Goal: Information Seeking & Learning: Find specific fact

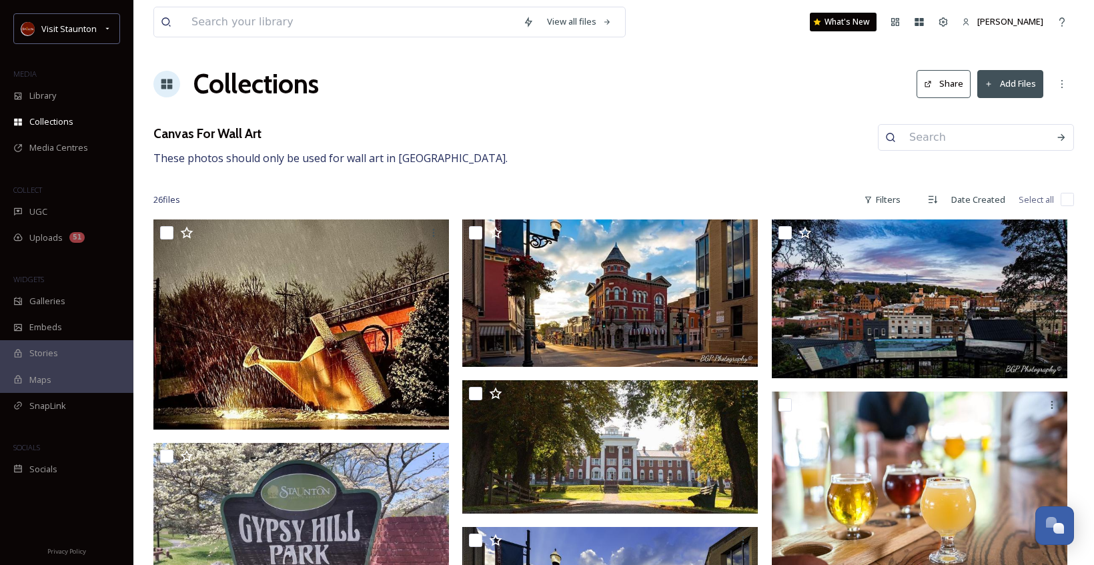
scroll to position [17, 0]
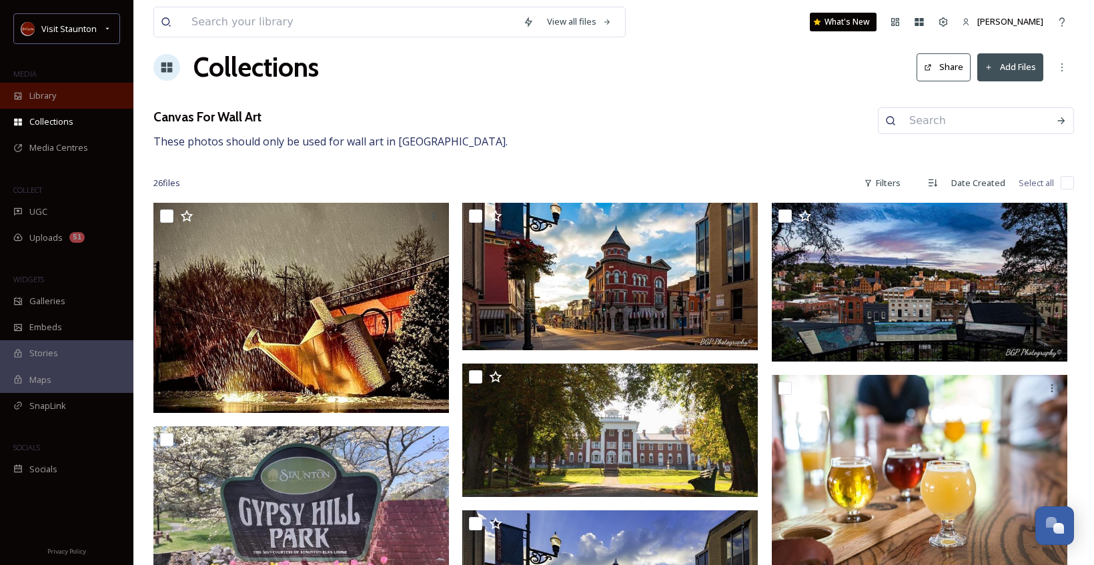
click at [40, 97] on span "Library" at bounding box center [42, 95] width 27 height 13
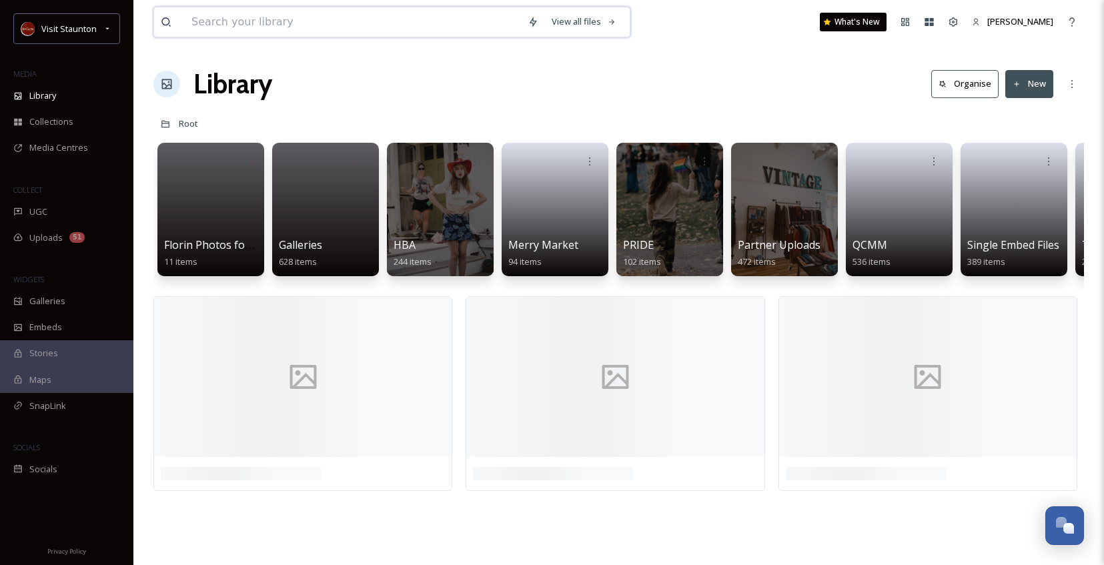
click at [257, 20] on input at bounding box center [353, 21] width 336 height 29
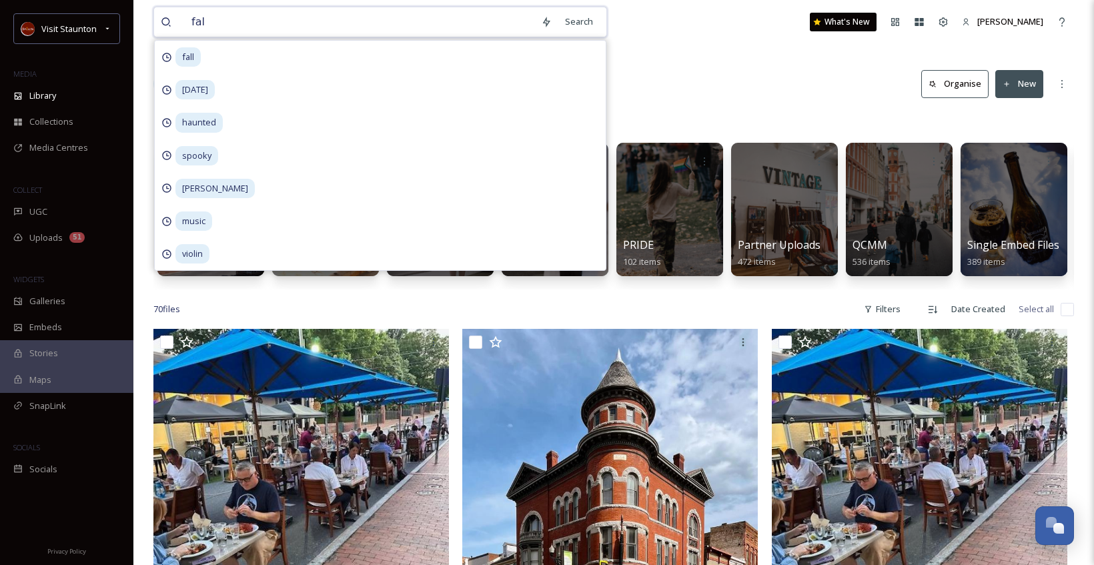
type input "fall"
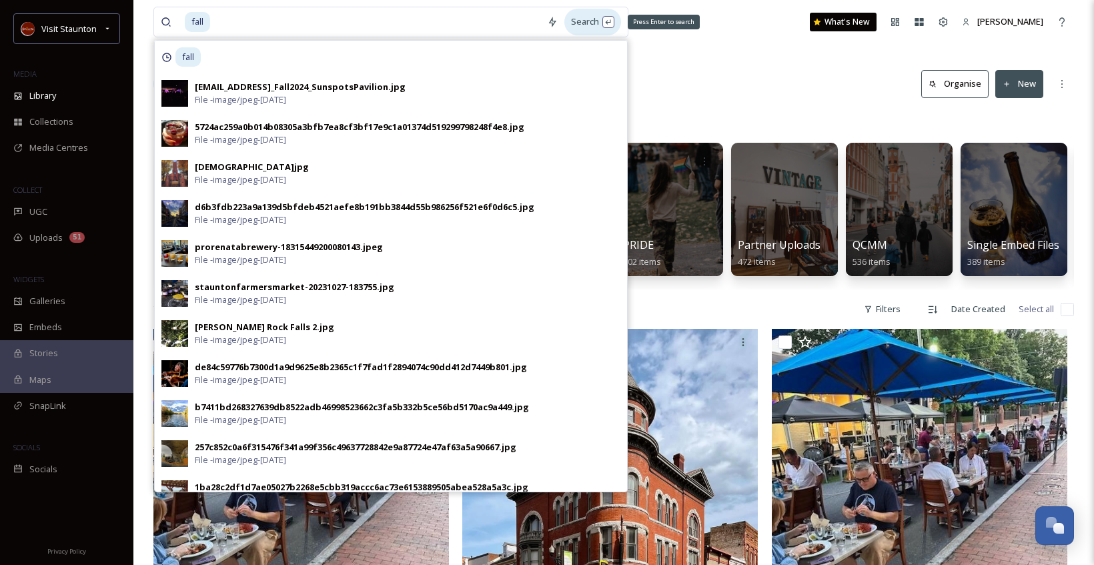
click at [580, 20] on div "Search Press Enter to search" at bounding box center [592, 22] width 57 height 26
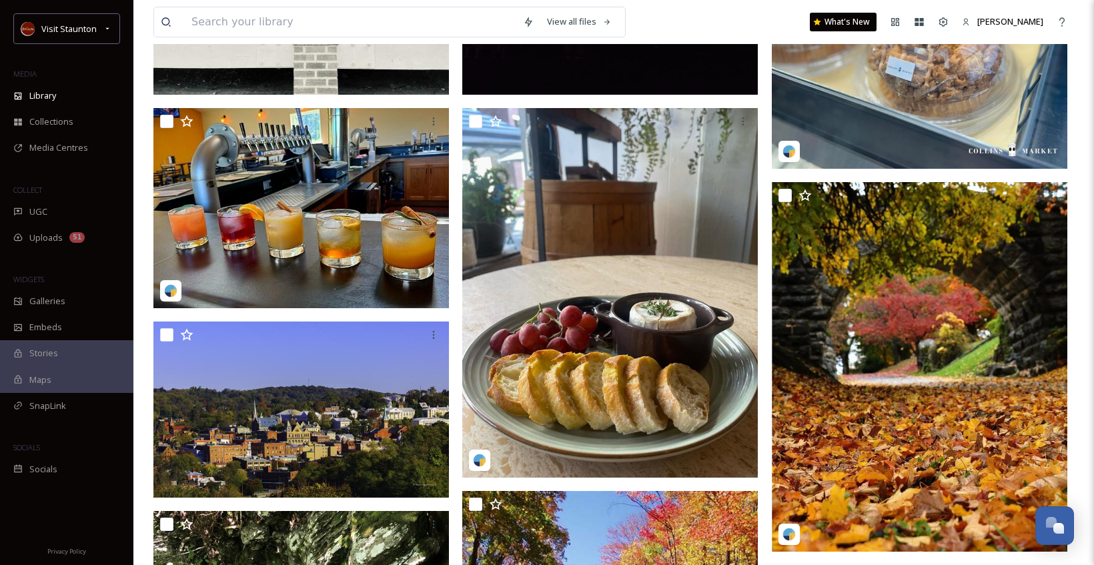
scroll to position [333, 0]
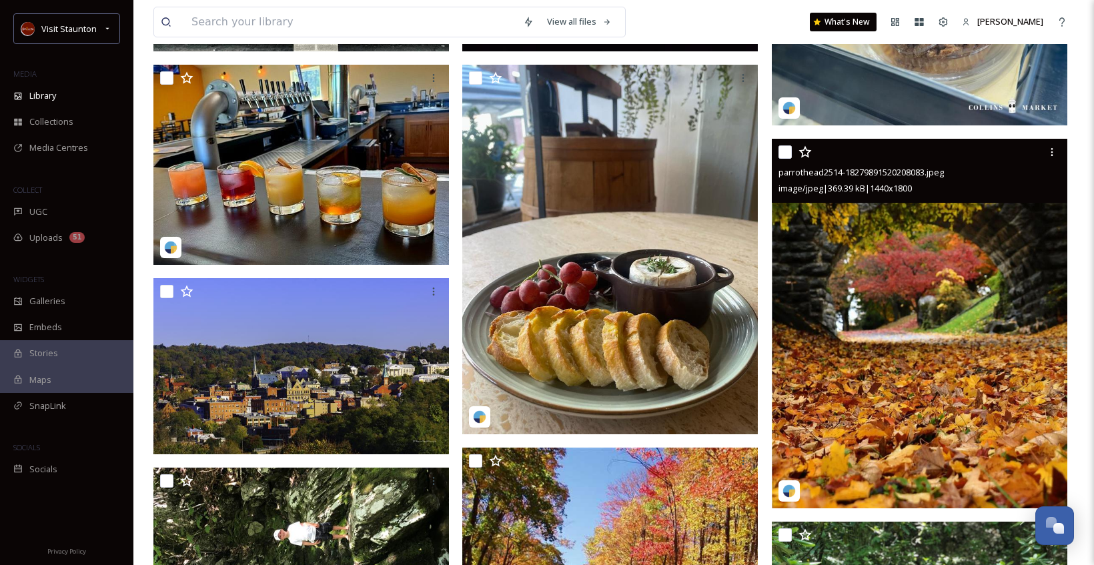
click at [780, 152] on input "checkbox" at bounding box center [784, 151] width 13 height 13
checkbox input "true"
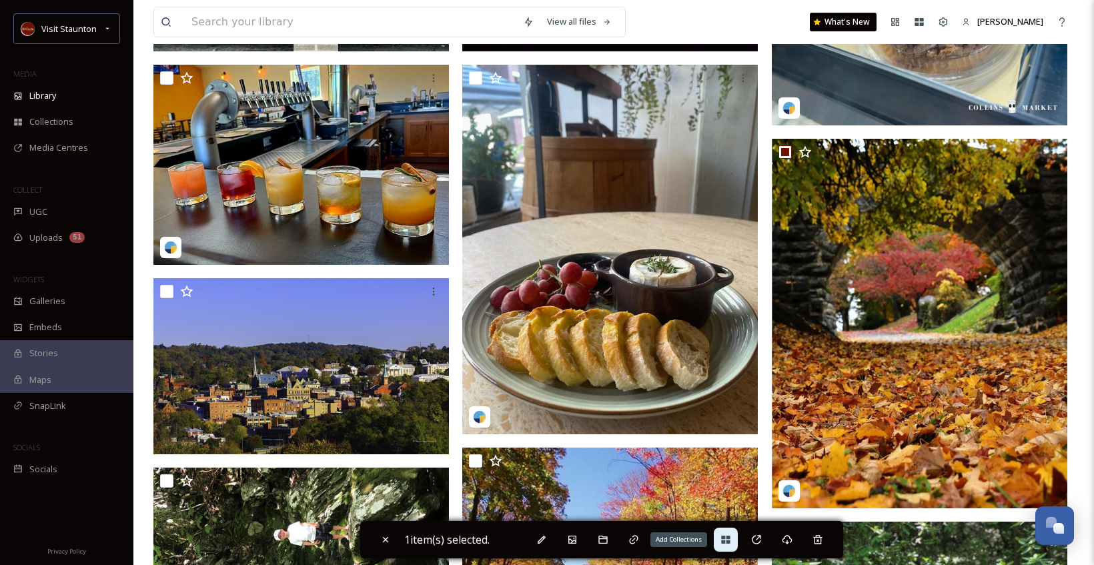
click at [726, 541] on icon at bounding box center [725, 540] width 9 height 8
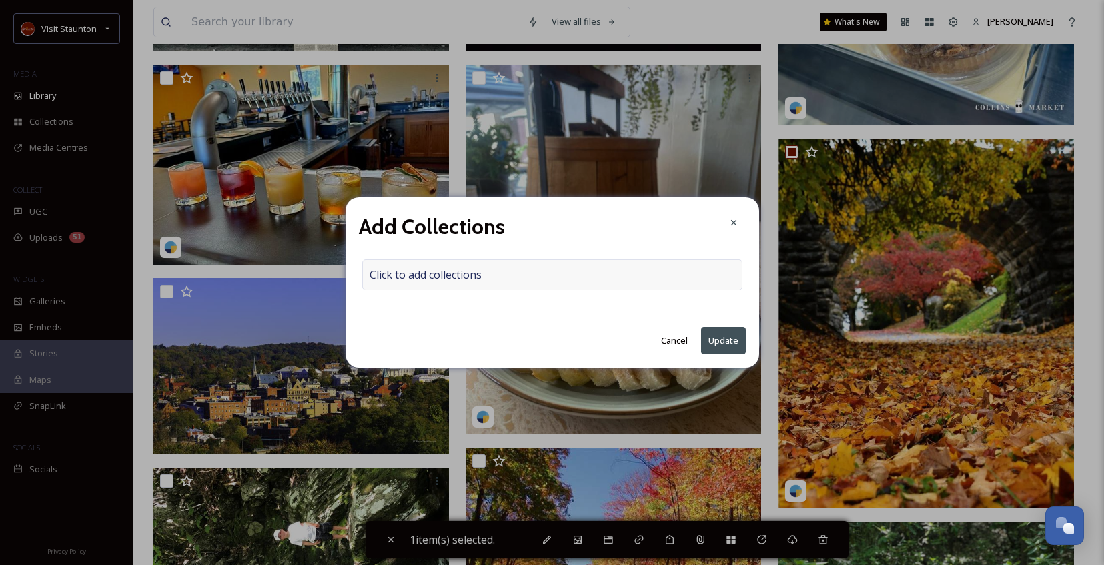
click at [610, 274] on div "Click to add collections" at bounding box center [552, 274] width 380 height 31
click at [601, 279] on div at bounding box center [552, 274] width 380 height 31
click at [467, 278] on input at bounding box center [436, 274] width 147 height 29
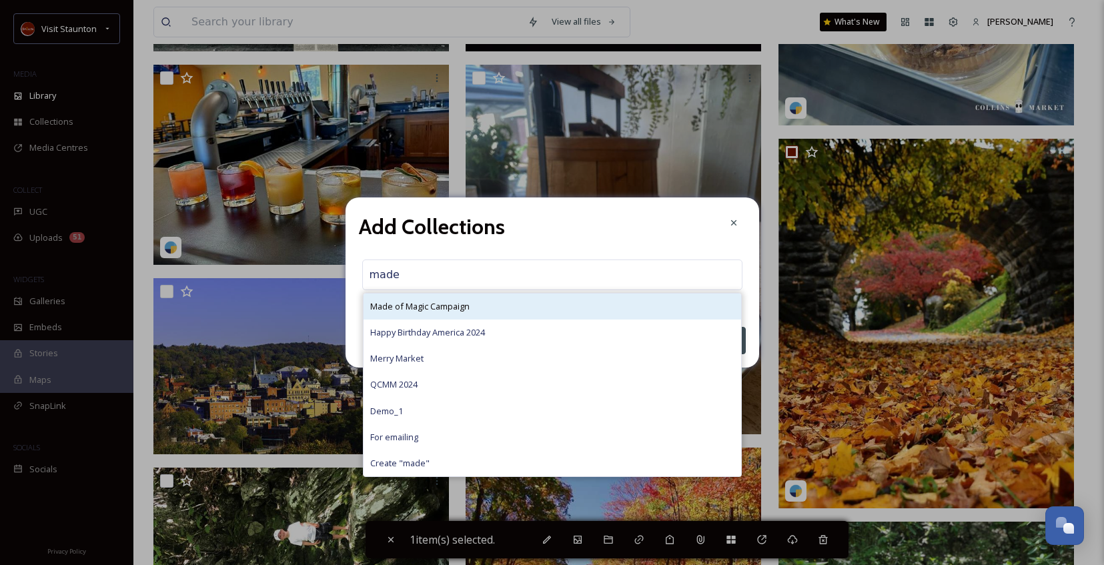
type input "made"
click at [470, 308] on span "Made of Magic Campaign" at bounding box center [419, 306] width 99 height 13
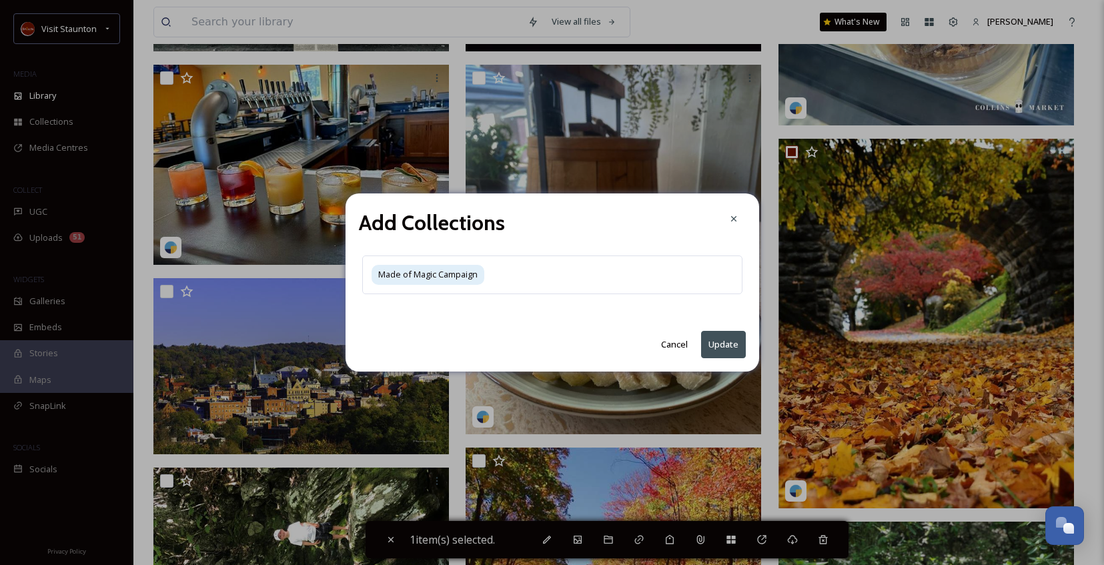
click at [725, 333] on button "Update" at bounding box center [723, 344] width 45 height 27
checkbox input "false"
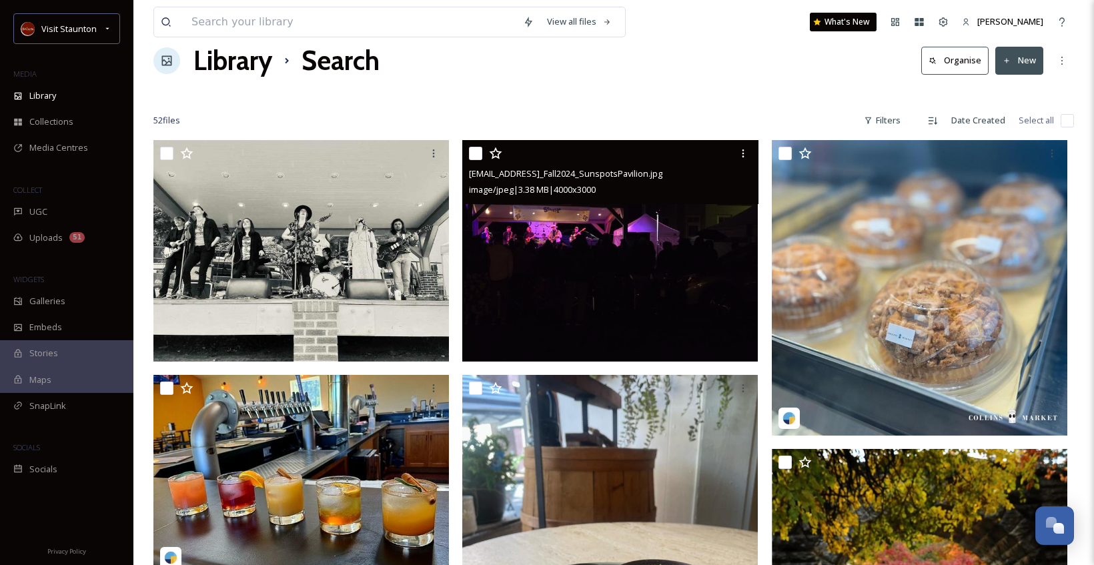
scroll to position [0, 0]
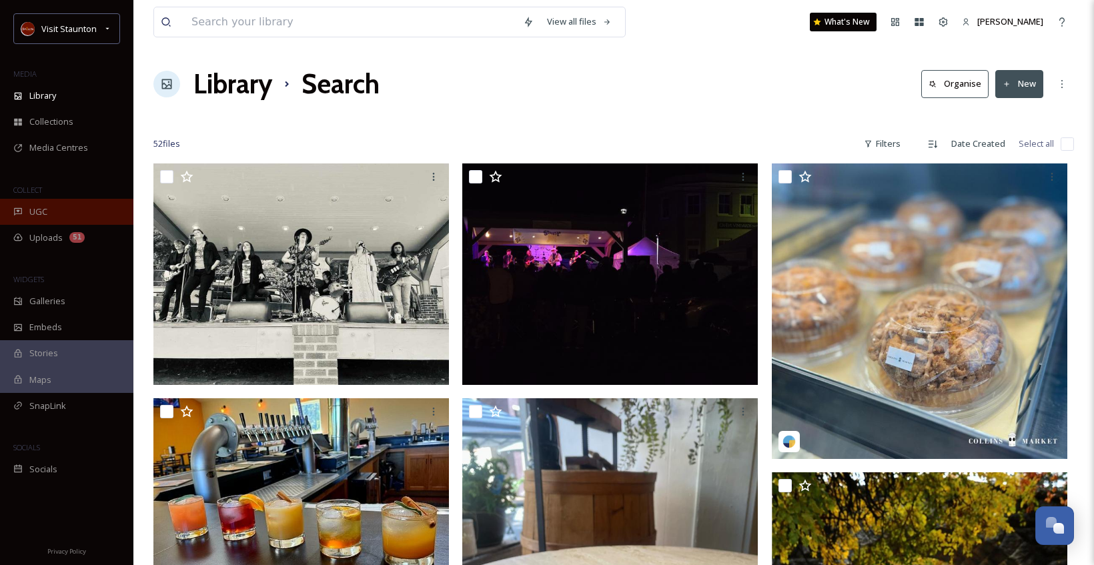
click at [63, 203] on div "UGC" at bounding box center [66, 212] width 133 height 26
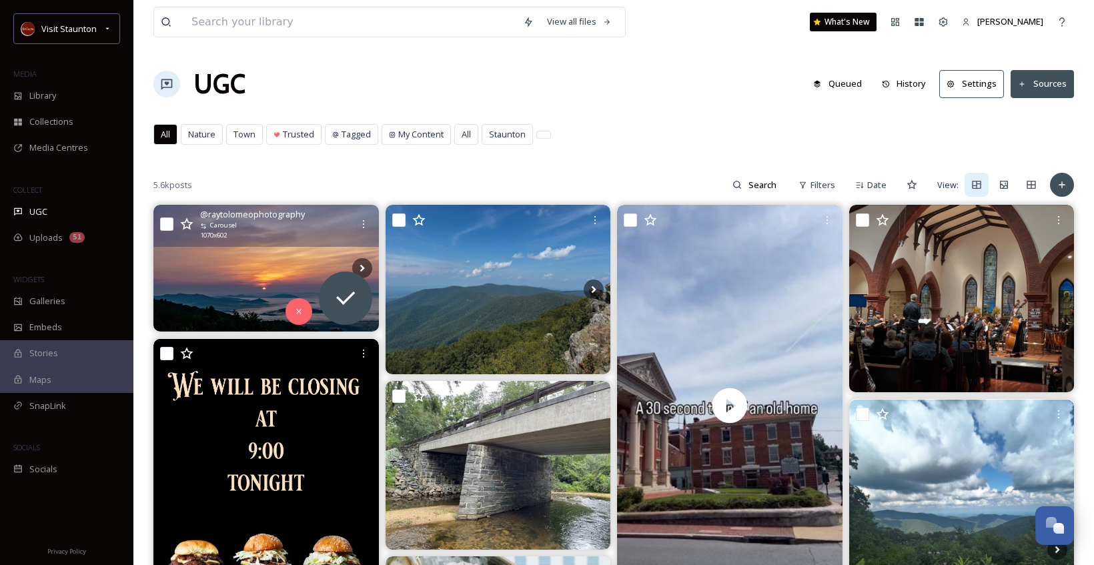
click at [280, 252] on img at bounding box center [265, 268] width 225 height 127
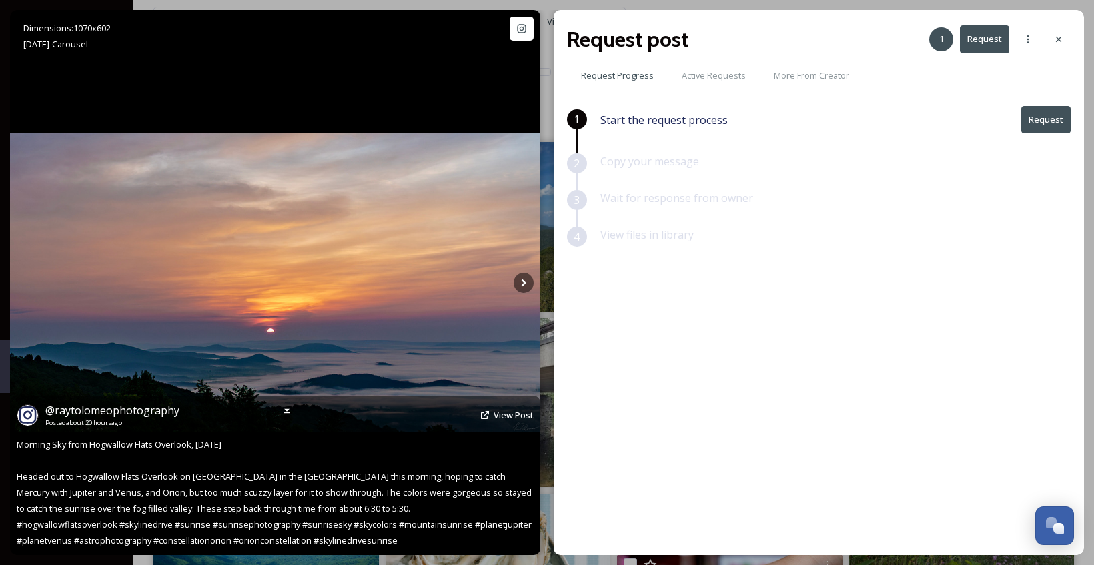
scroll to position [333, 0]
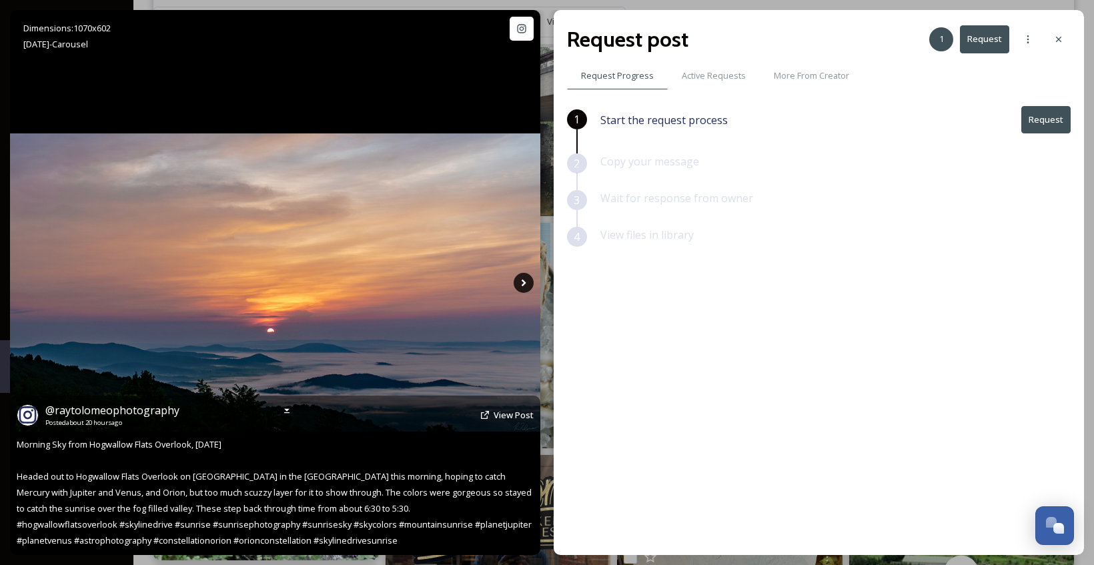
click at [524, 281] on icon at bounding box center [524, 283] width 20 height 20
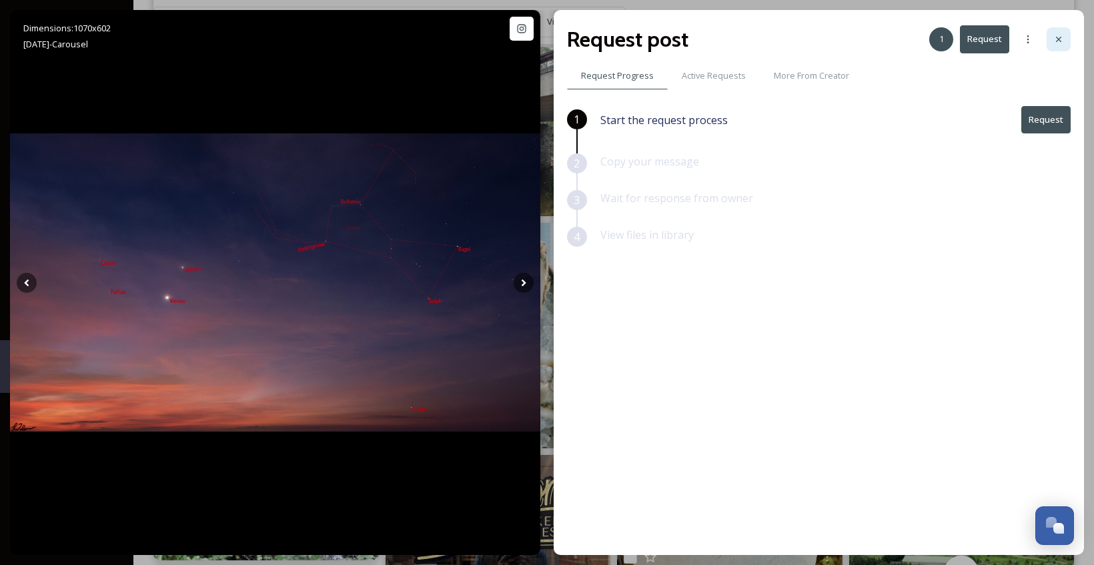
click at [1059, 43] on icon at bounding box center [1058, 39] width 11 height 11
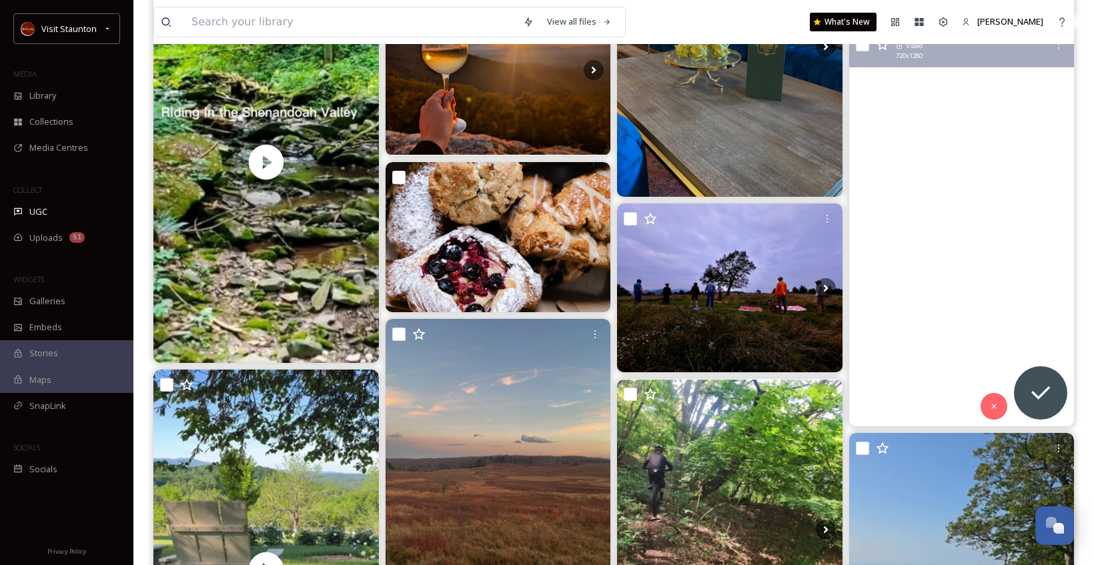
scroll to position [1200, 0]
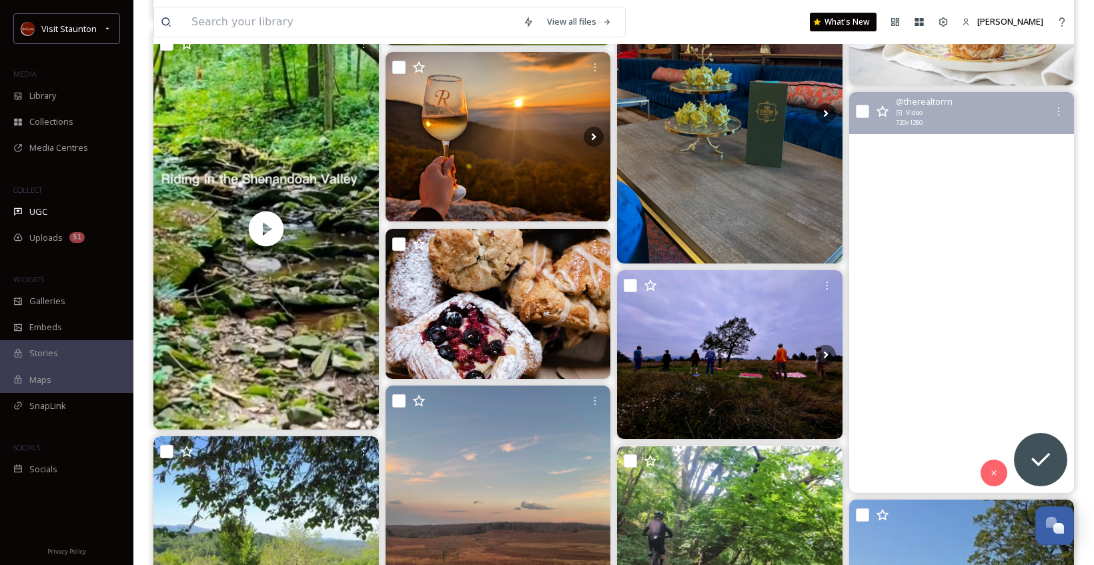
click at [1004, 147] on video "Just rolling out the orange carpet for taylorswift showgirl era in Staunton, VA…" at bounding box center [960, 292] width 225 height 401
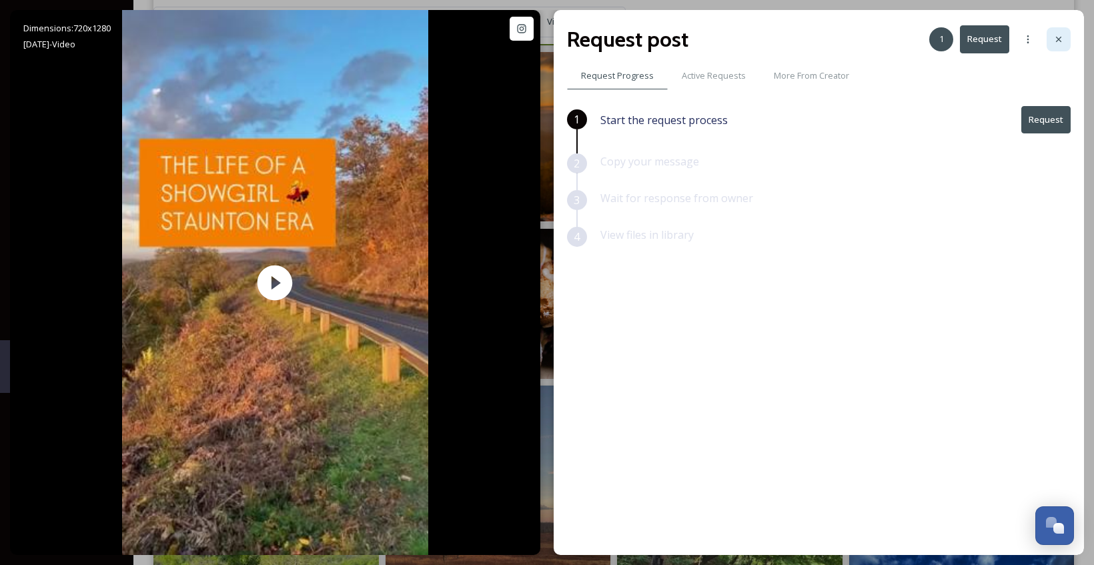
click at [1065, 39] on div at bounding box center [1058, 39] width 24 height 24
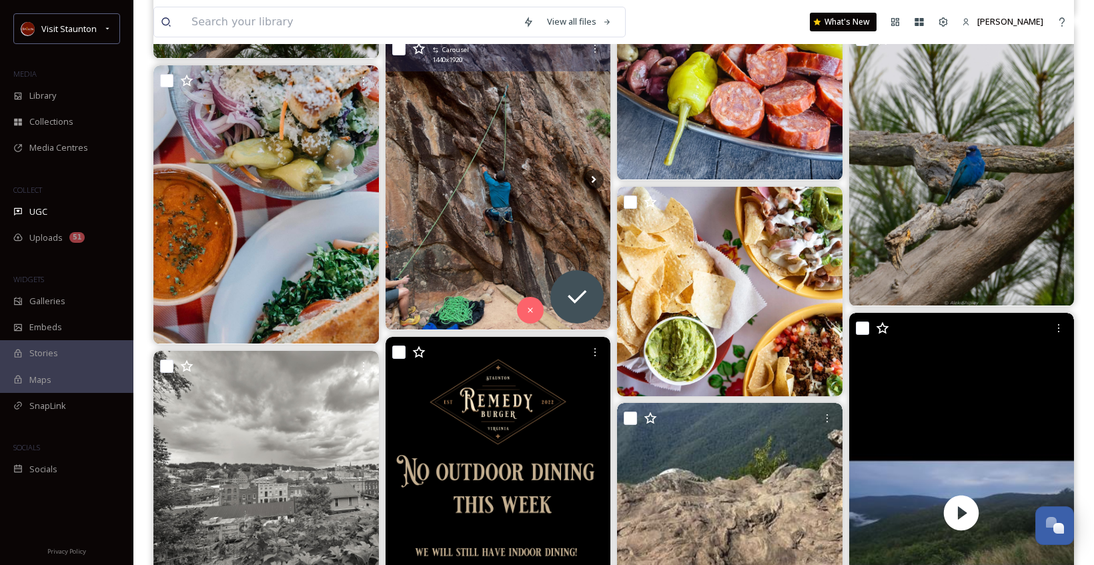
scroll to position [2868, 0]
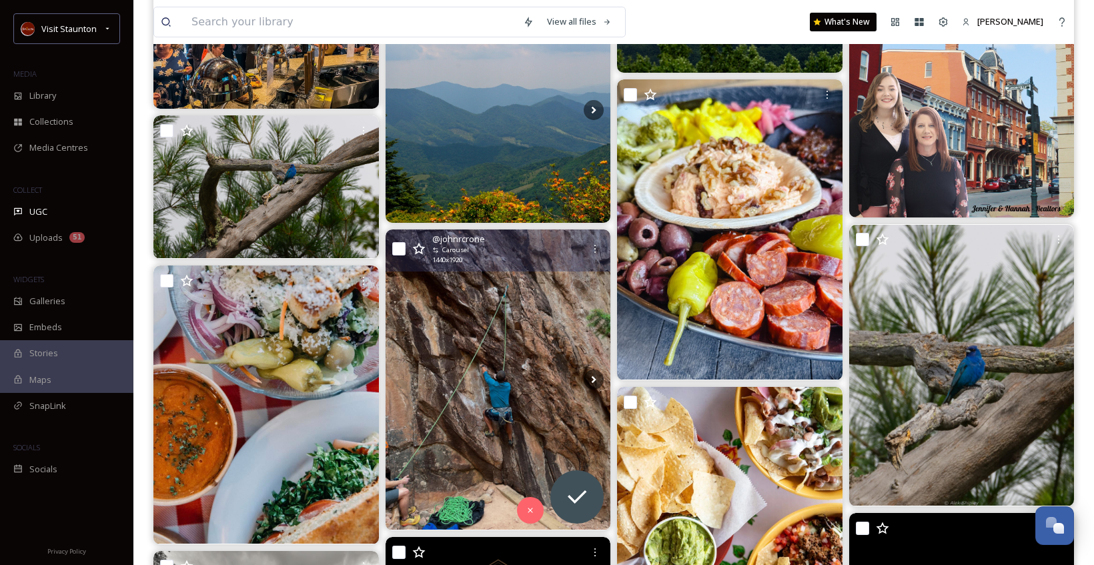
click at [532, 303] on img at bounding box center [497, 379] width 225 height 300
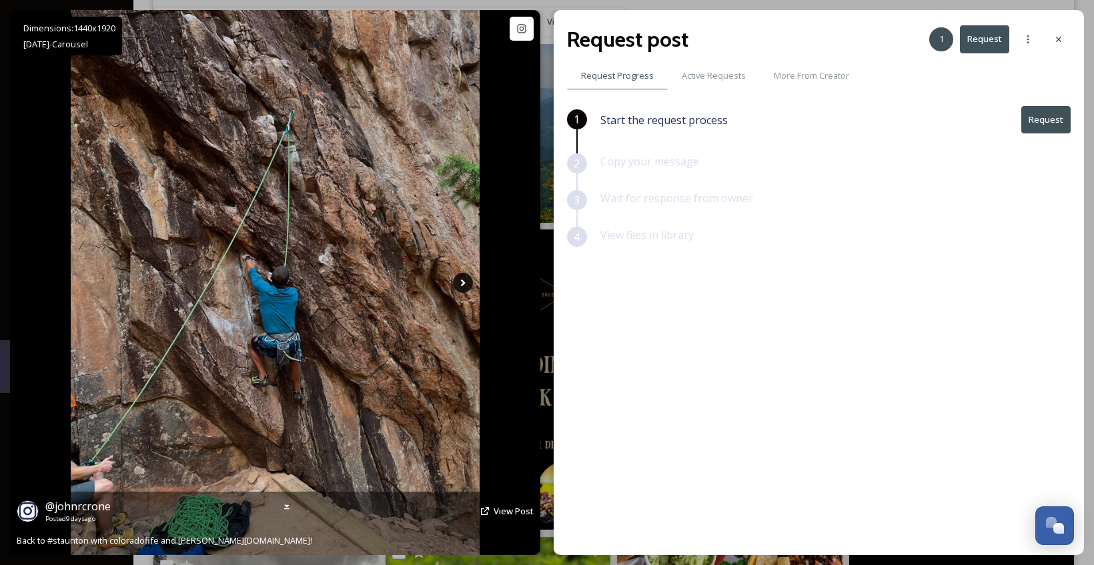
click at [464, 291] on icon at bounding box center [463, 283] width 20 height 20
click at [464, 286] on icon at bounding box center [463, 283] width 20 height 20
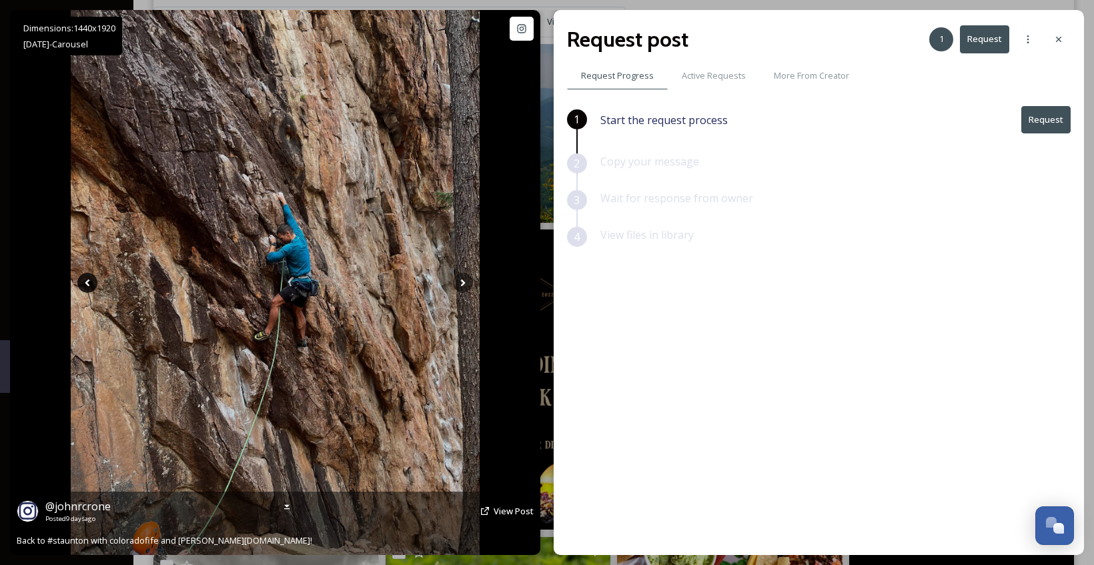
click at [90, 286] on icon at bounding box center [87, 283] width 20 height 20
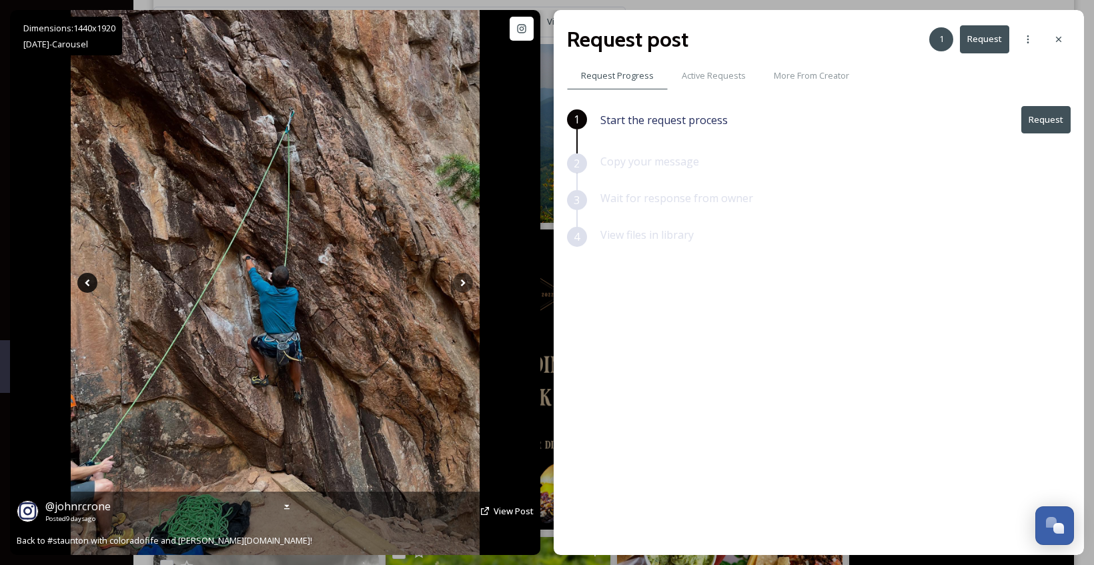
click at [90, 285] on icon at bounding box center [87, 283] width 20 height 20
click at [526, 37] on div "Show Instagram Post" at bounding box center [522, 29] width 24 height 24
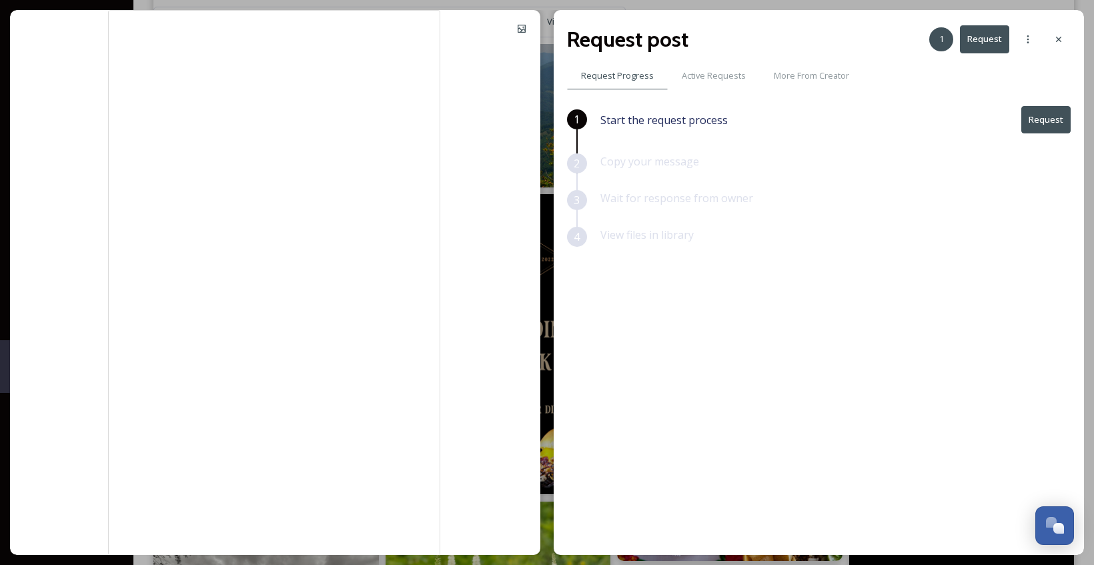
scroll to position [2868, 0]
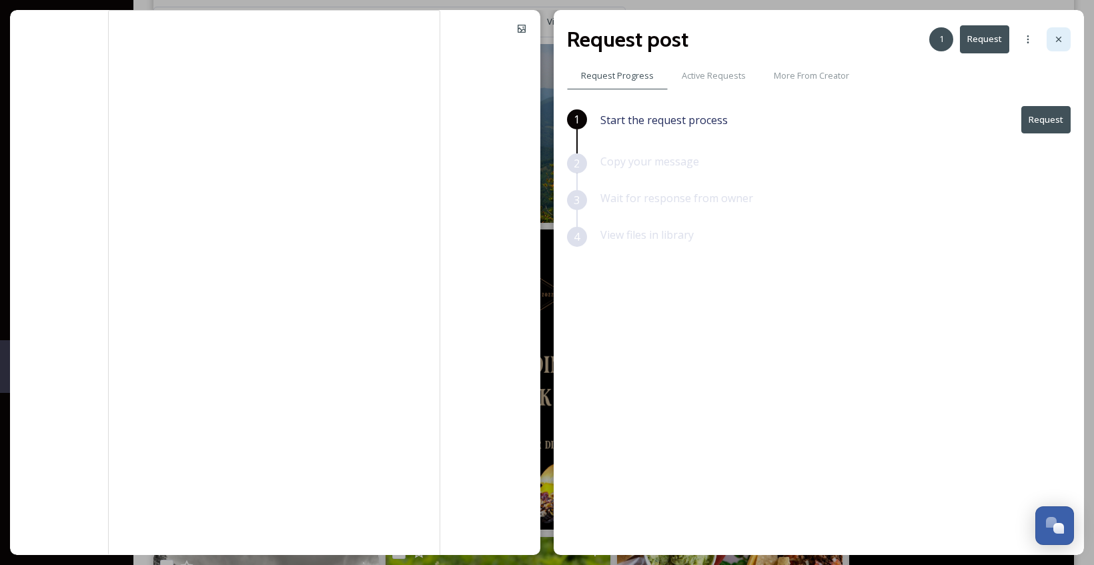
click at [1057, 39] on icon at bounding box center [1058, 39] width 11 height 11
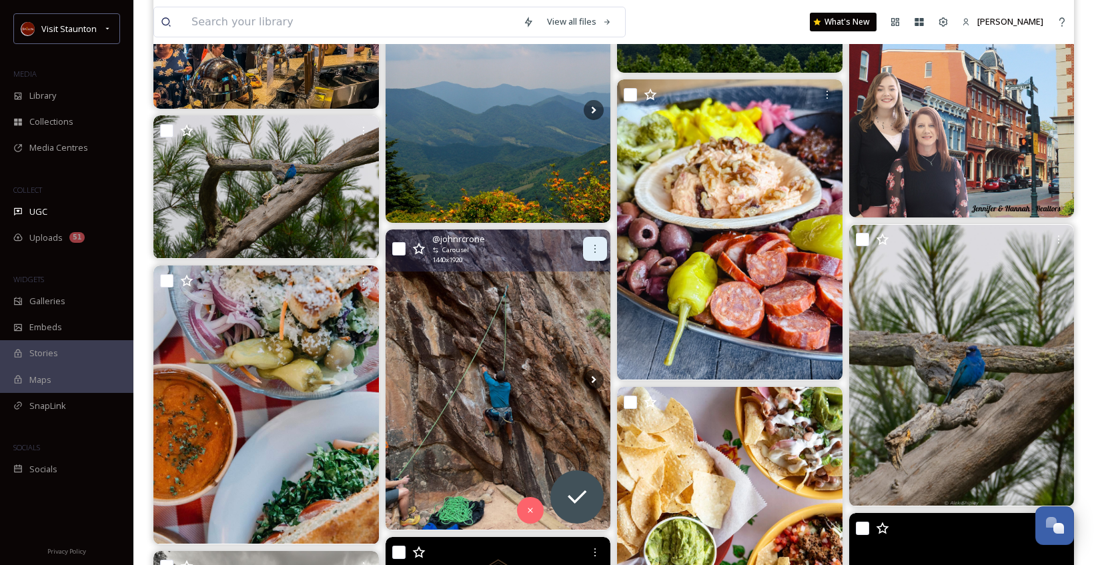
click at [594, 249] on icon at bounding box center [595, 248] width 11 height 11
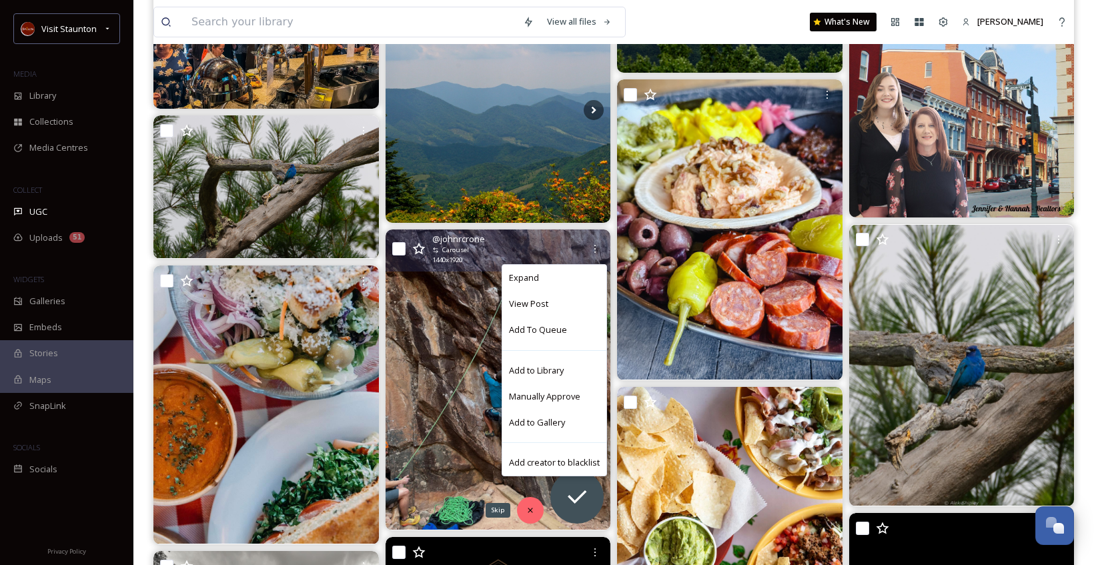
click at [527, 511] on icon at bounding box center [530, 510] width 9 height 9
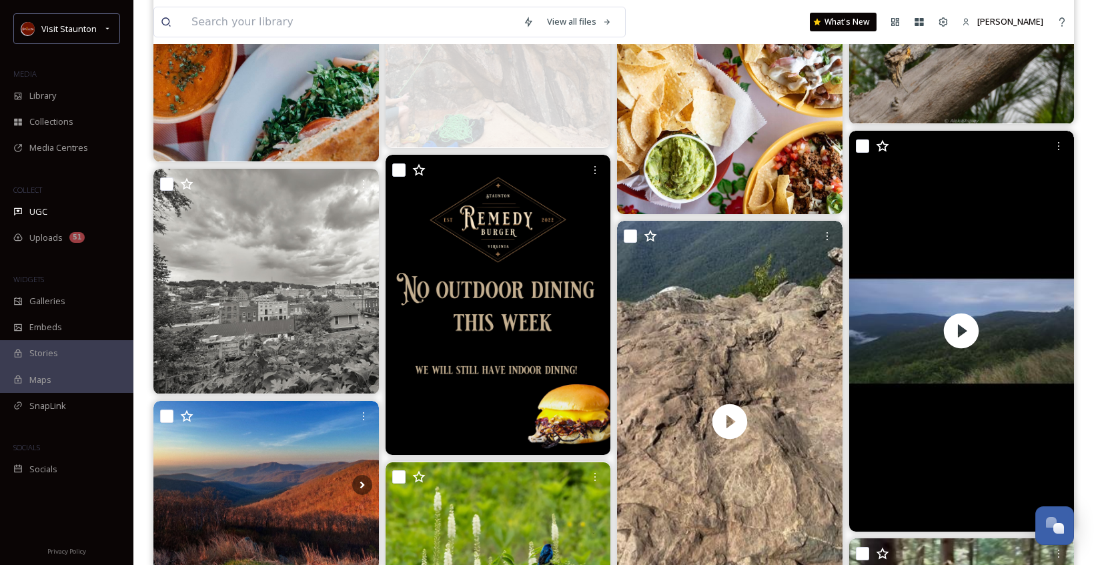
scroll to position [3401, 0]
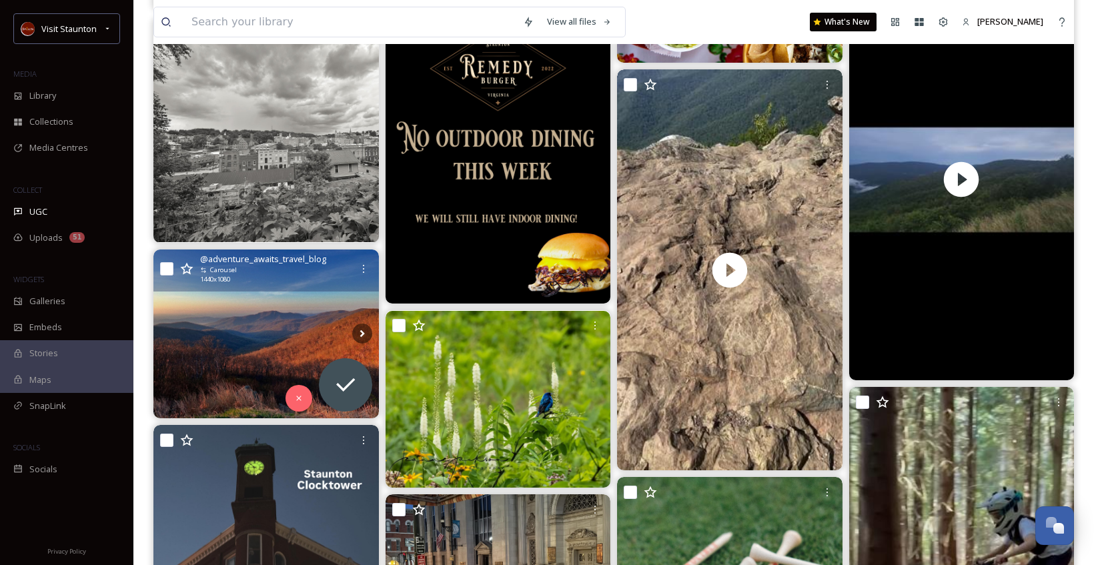
click at [273, 325] on img at bounding box center [265, 333] width 225 height 169
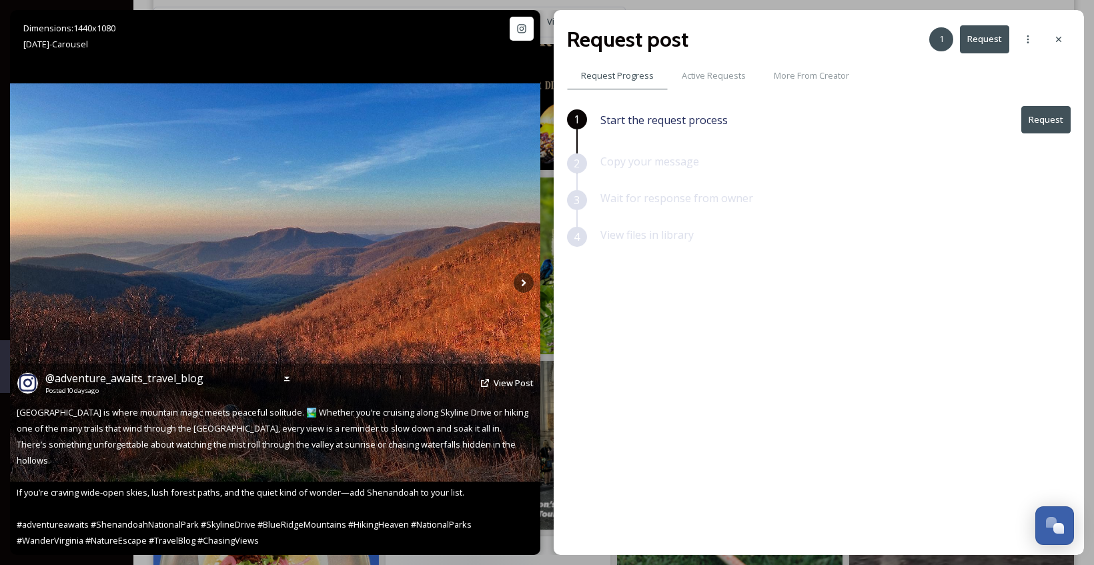
scroll to position [3601, 0]
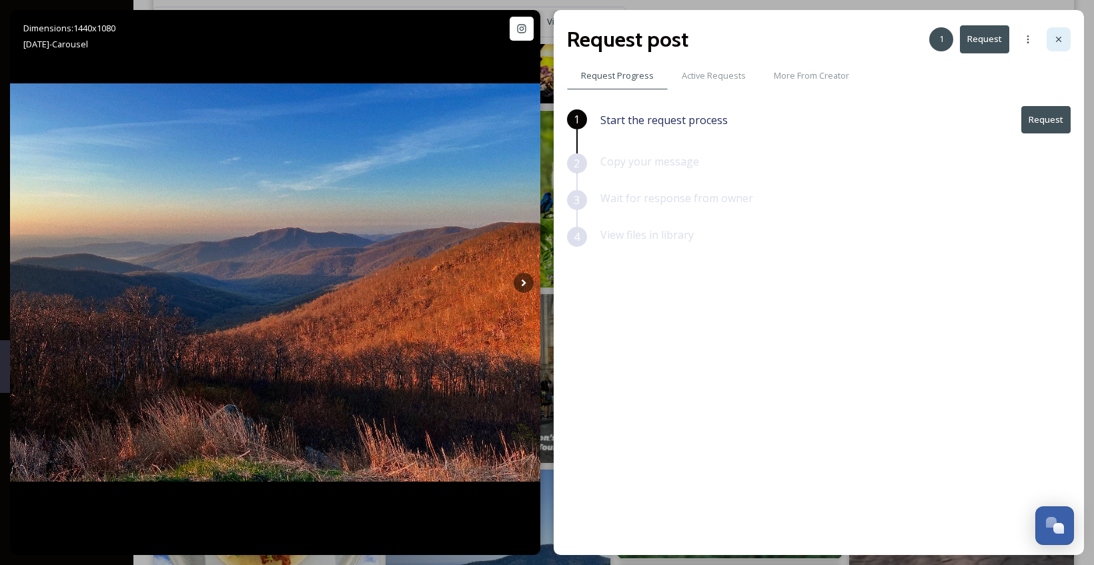
click at [1056, 36] on icon at bounding box center [1058, 39] width 11 height 11
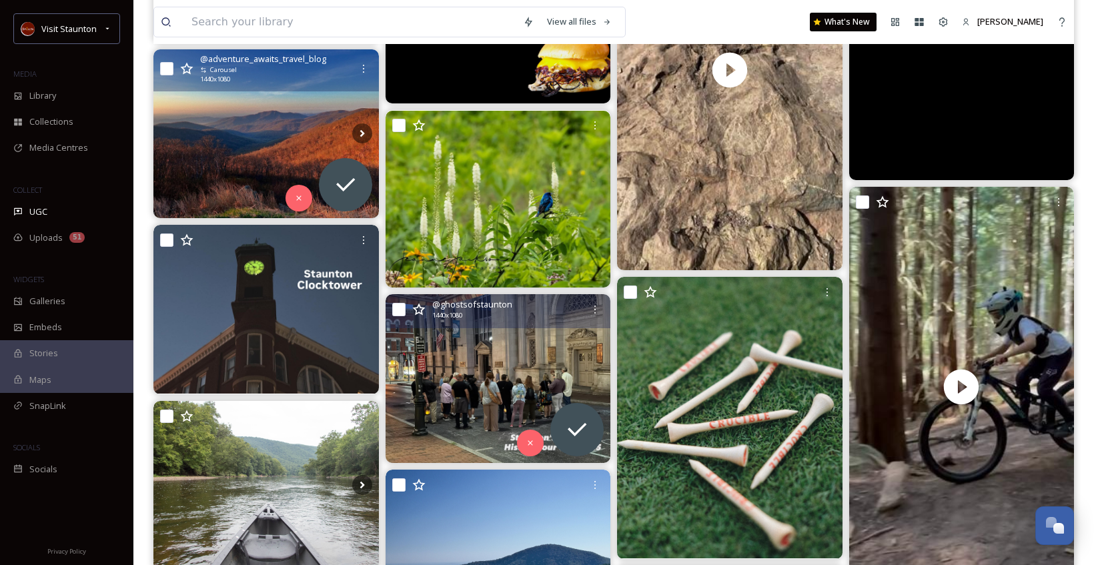
click at [558, 336] on img at bounding box center [497, 378] width 225 height 169
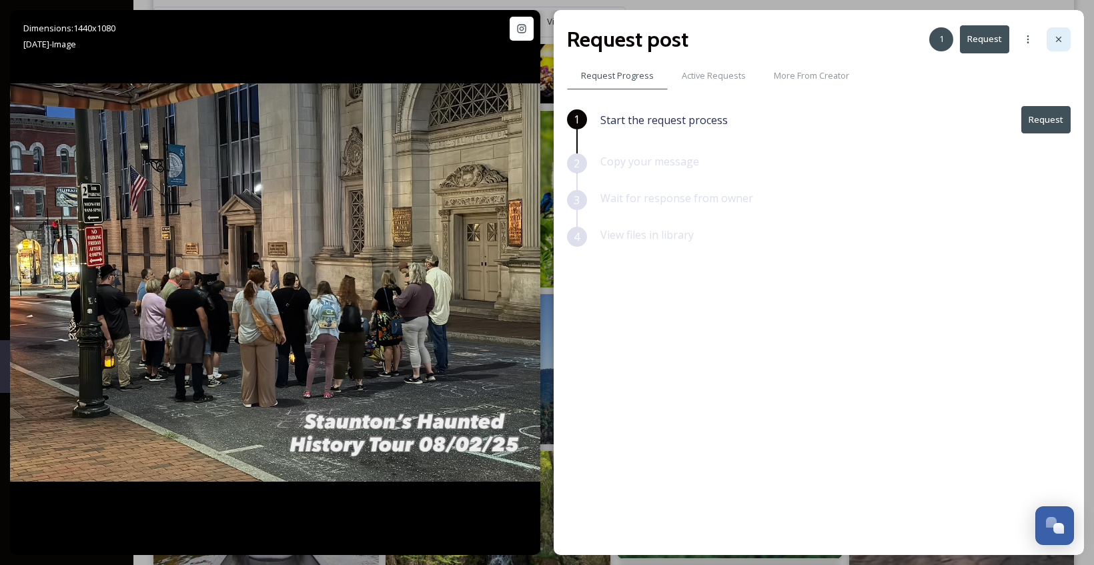
click at [1068, 35] on div at bounding box center [1058, 39] width 24 height 24
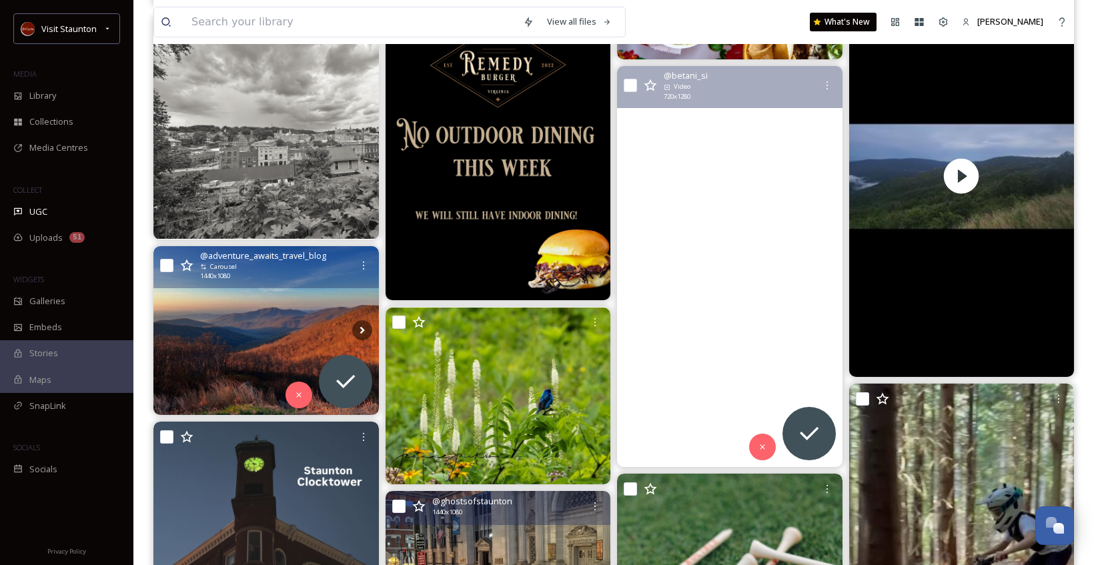
scroll to position [3401, 0]
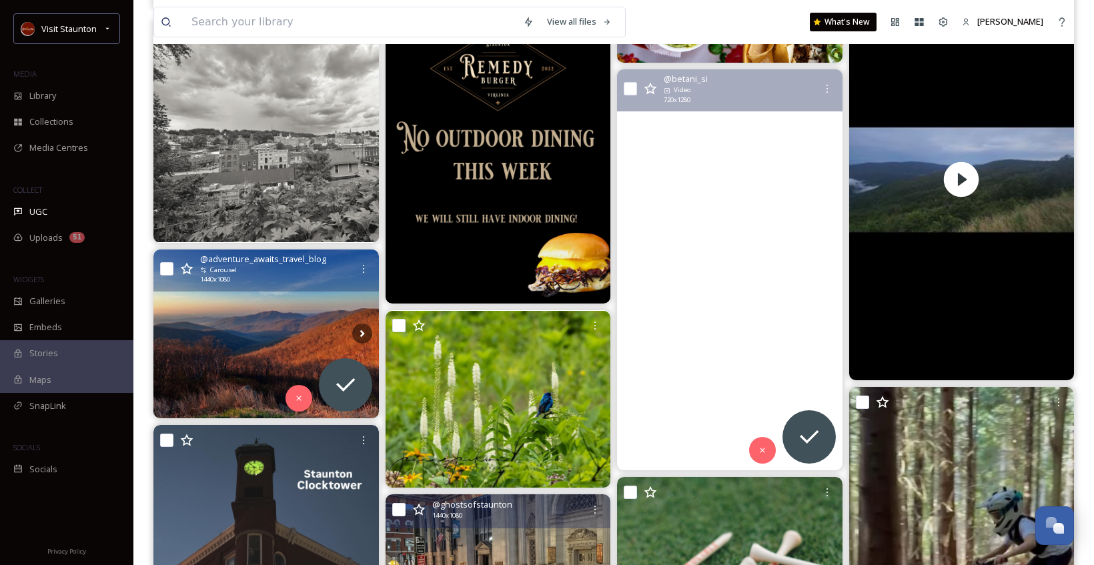
click at [686, 203] on video "📍 Shenandoah National Park, Virginia #19 out of 63\a\a#ShenandoahNationalPark #…" at bounding box center [729, 269] width 225 height 401
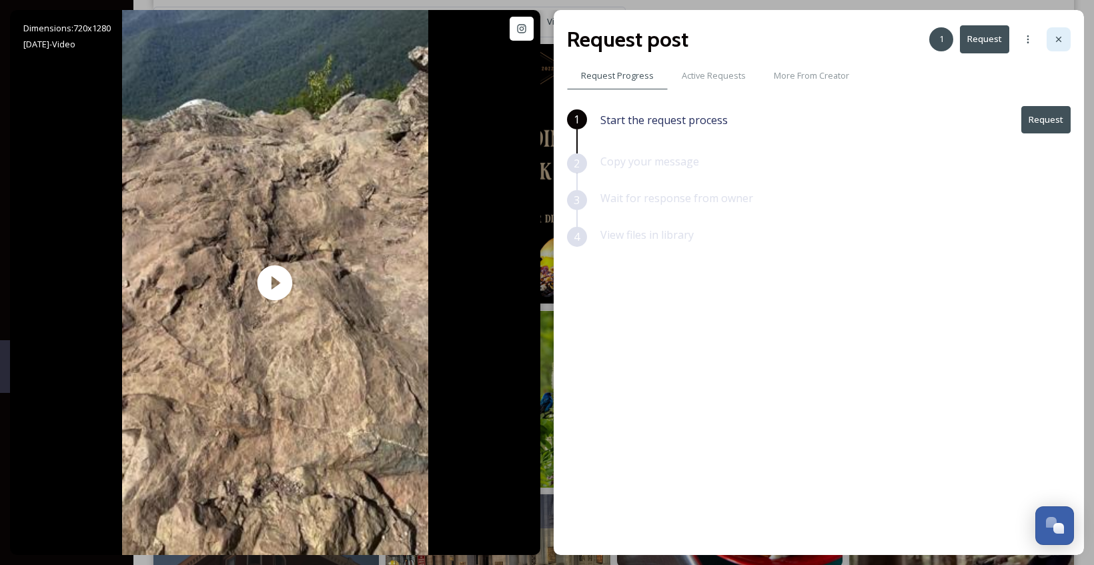
click at [1065, 43] on div at bounding box center [1058, 39] width 24 height 24
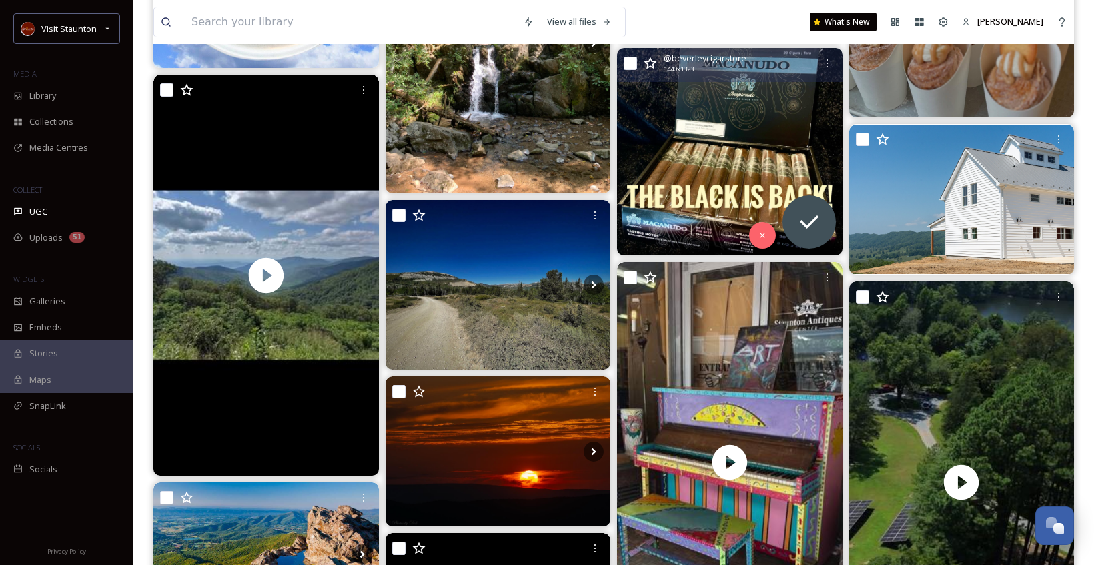
scroll to position [4535, 0]
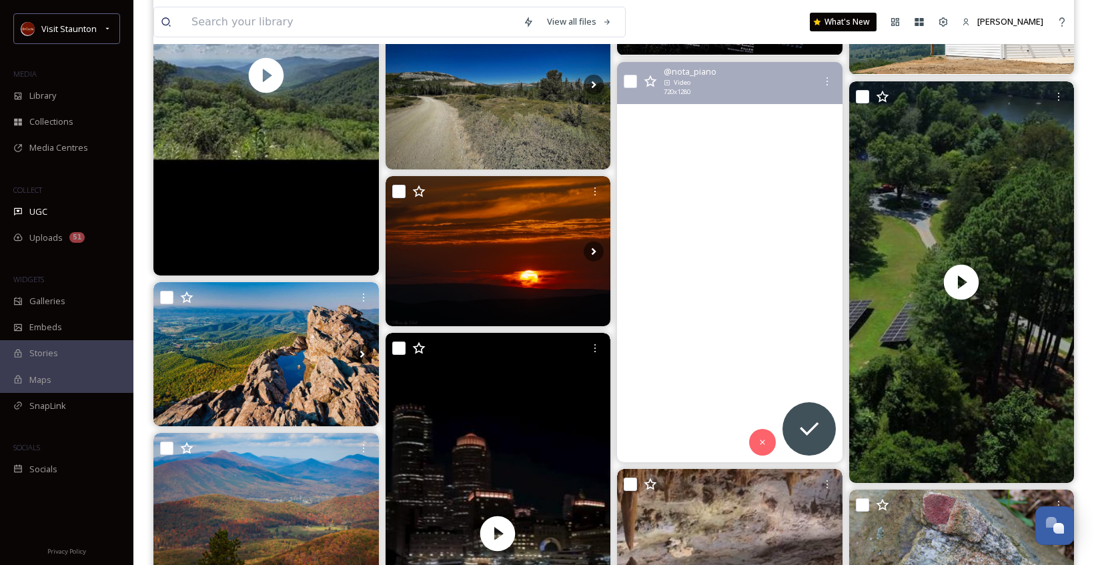
click at [726, 137] on video "Playing on a broken, untuned piano on the streets of Staunton, Virginia!\a\a#ta…" at bounding box center [729, 262] width 225 height 401
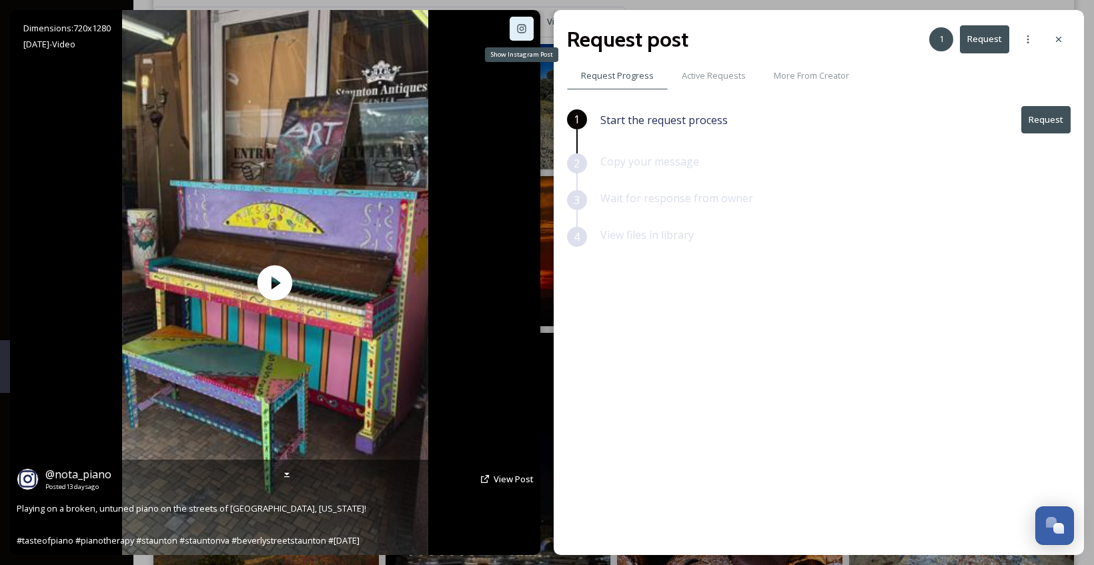
click at [524, 30] on icon at bounding box center [521, 28] width 11 height 11
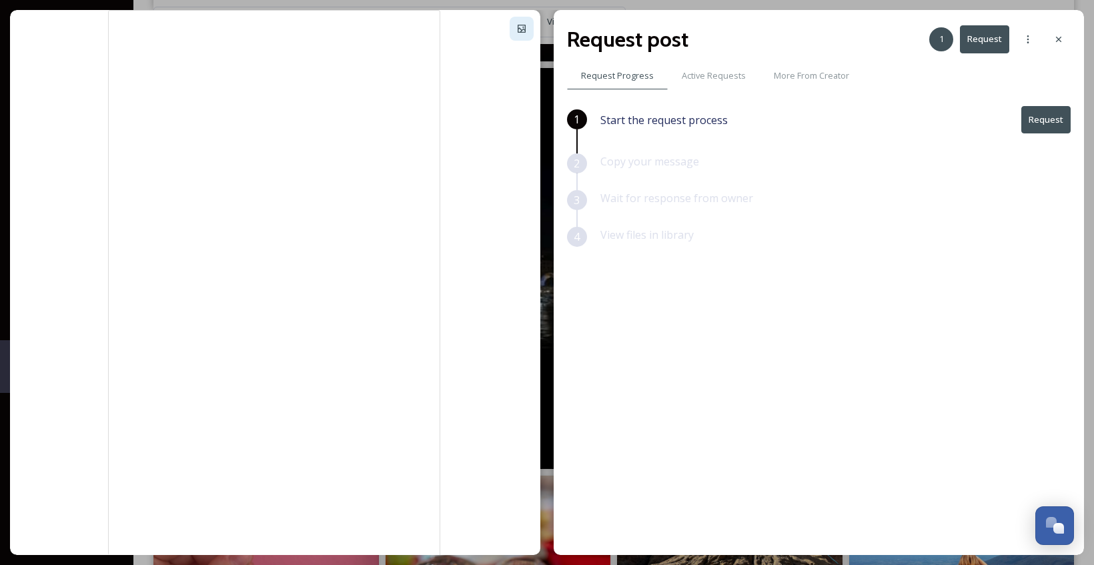
scroll to position [4668, 0]
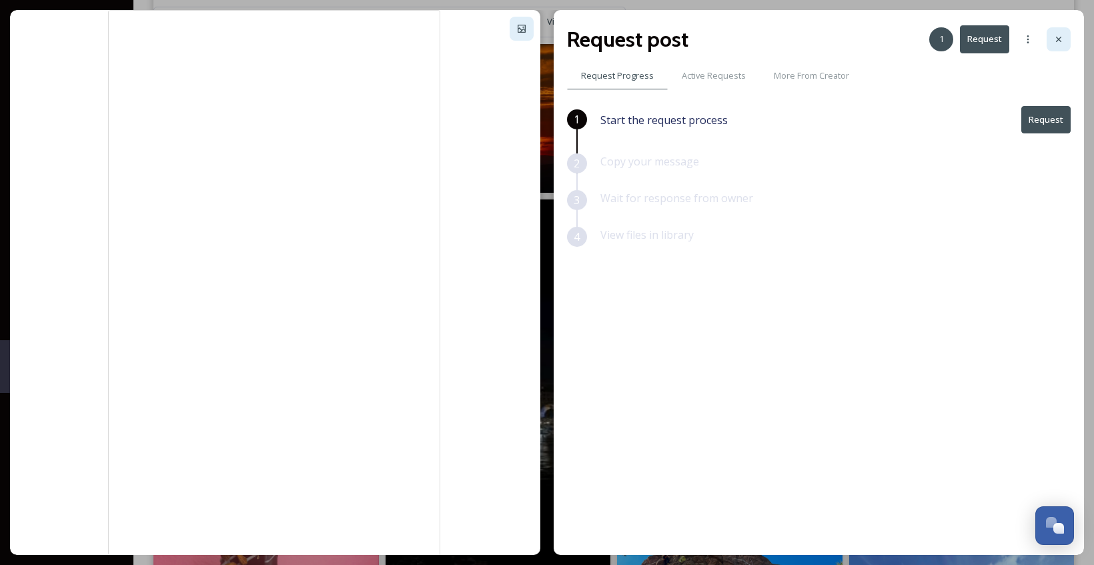
click at [1060, 39] on icon at bounding box center [1058, 39] width 11 height 11
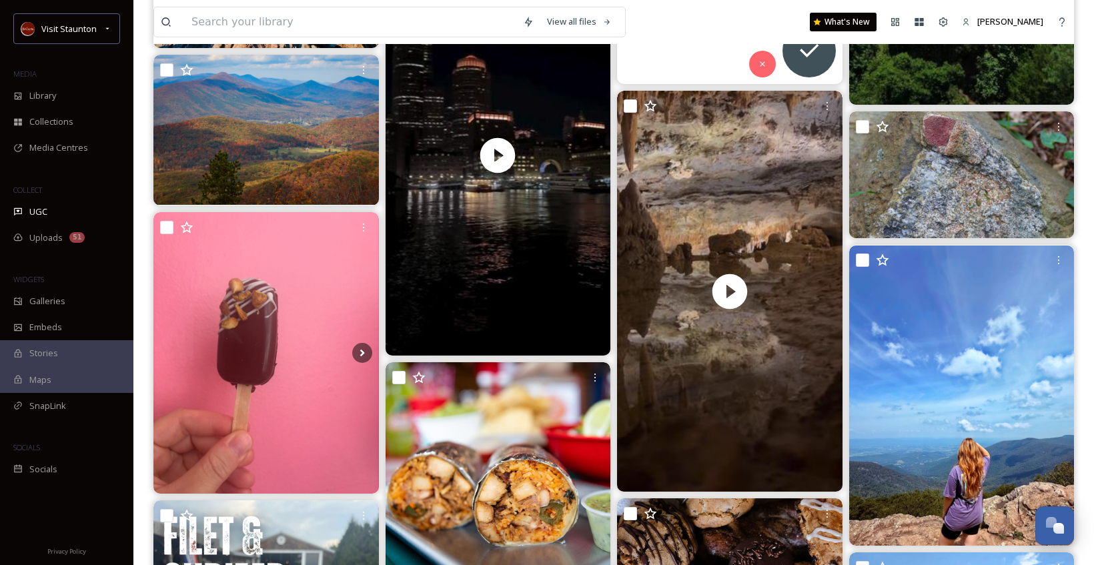
scroll to position [4935, 0]
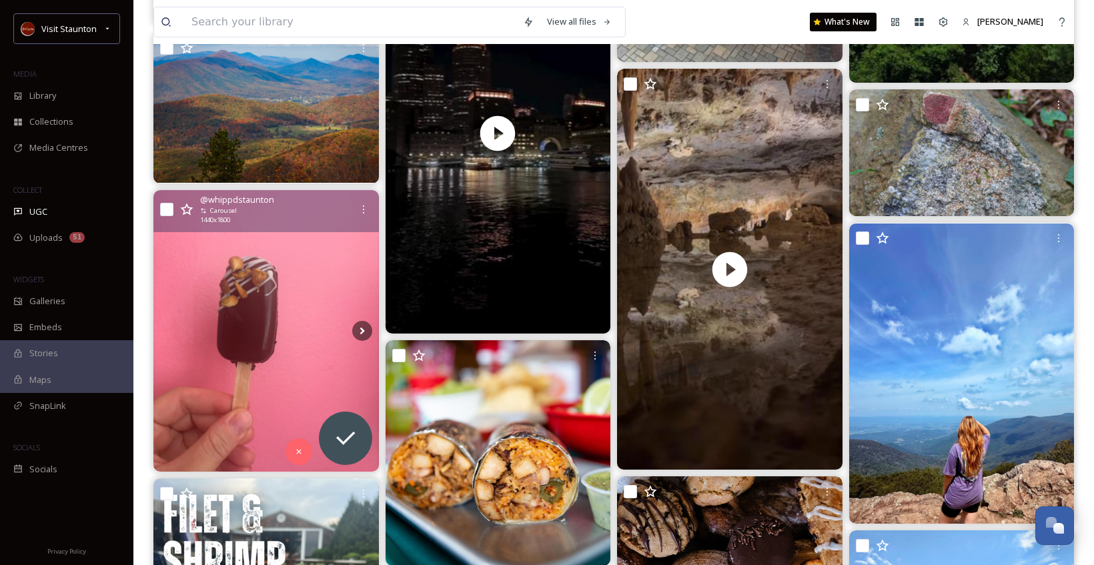
click at [302, 249] on img at bounding box center [265, 330] width 225 height 281
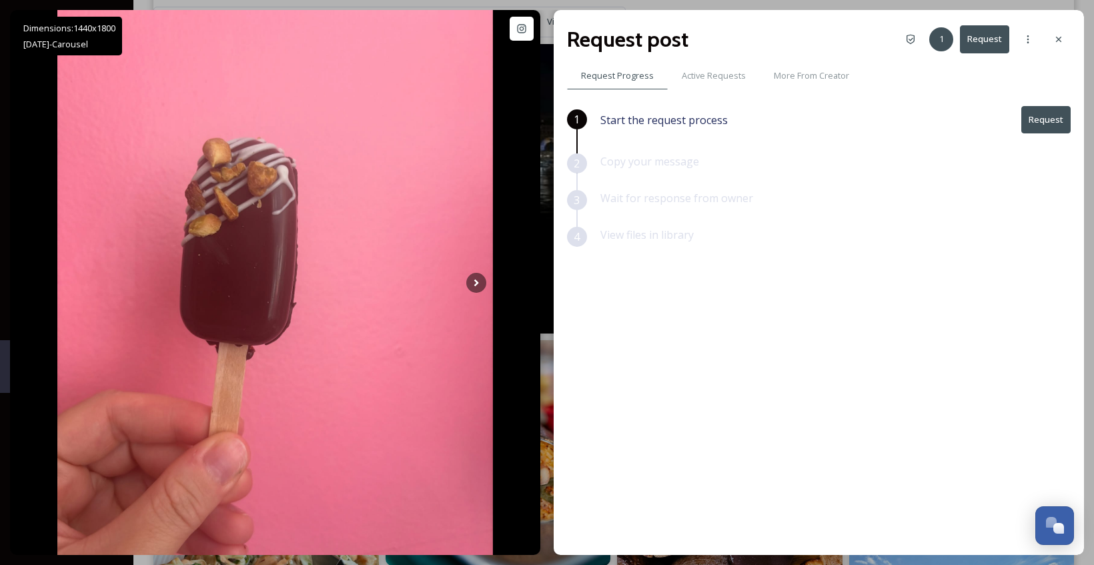
click at [1072, 37] on div "Request post 1 Request Request Progress Active Requests More From Creator 1 Sta…" at bounding box center [819, 282] width 530 height 545
click at [1053, 41] on icon at bounding box center [1058, 39] width 11 height 11
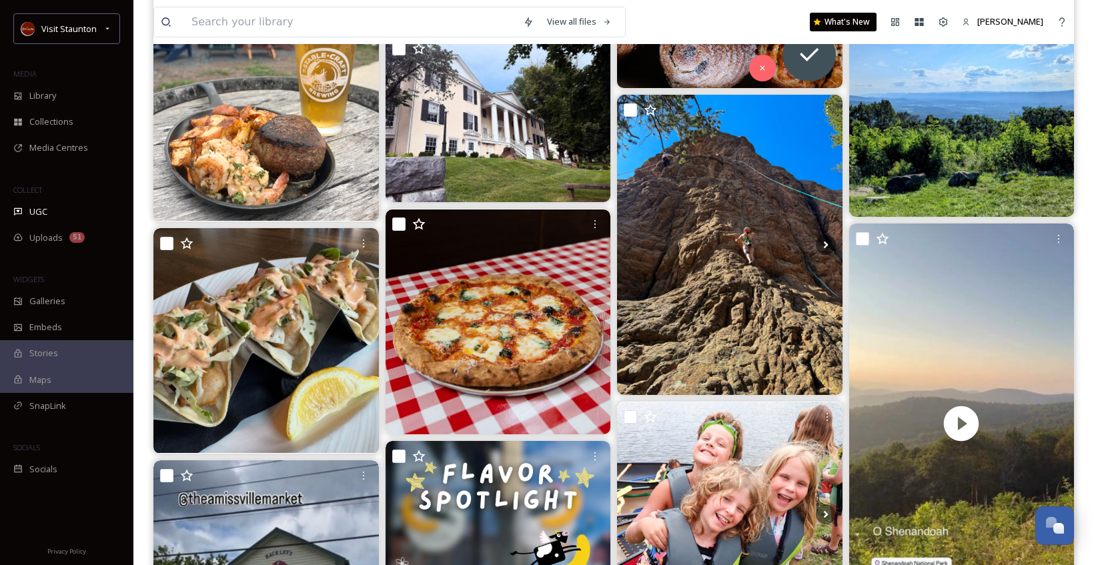
scroll to position [5602, 0]
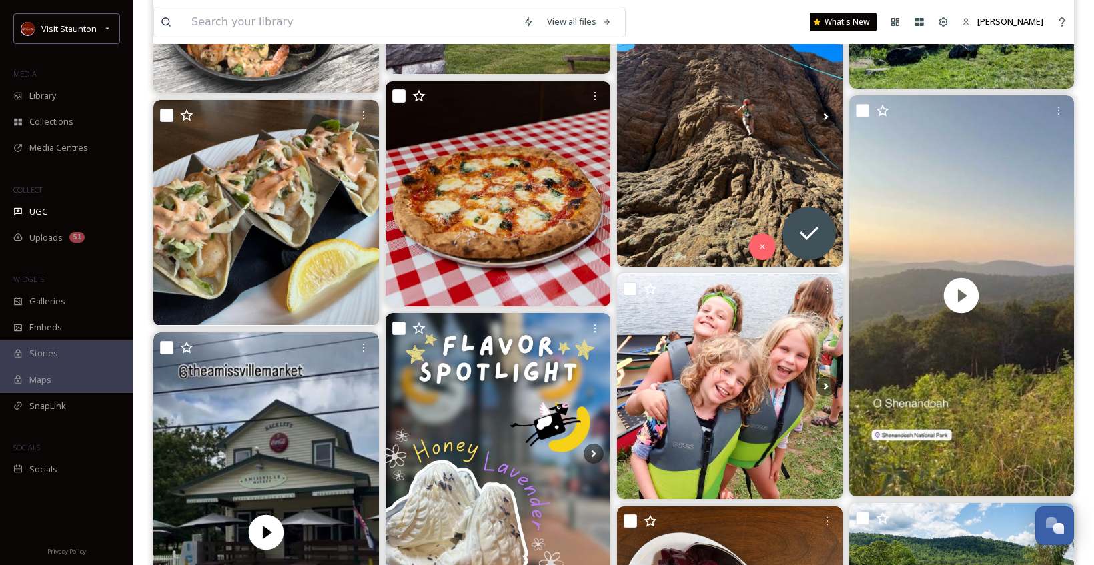
drag, startPoint x: 835, startPoint y: 111, endPoint x: 844, endPoint y: 86, distance: 26.4
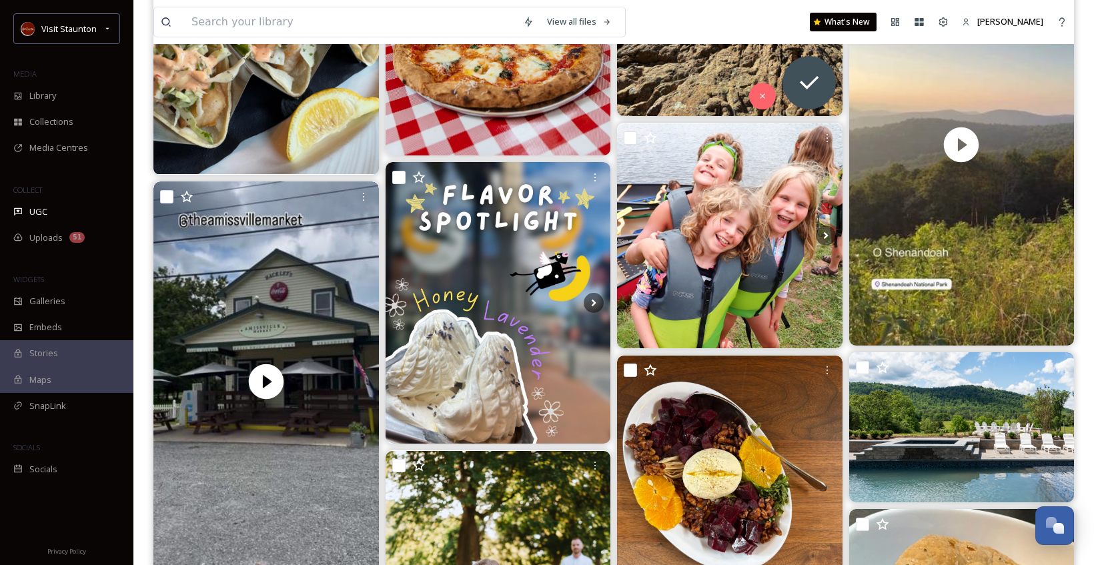
scroll to position [5802, 0]
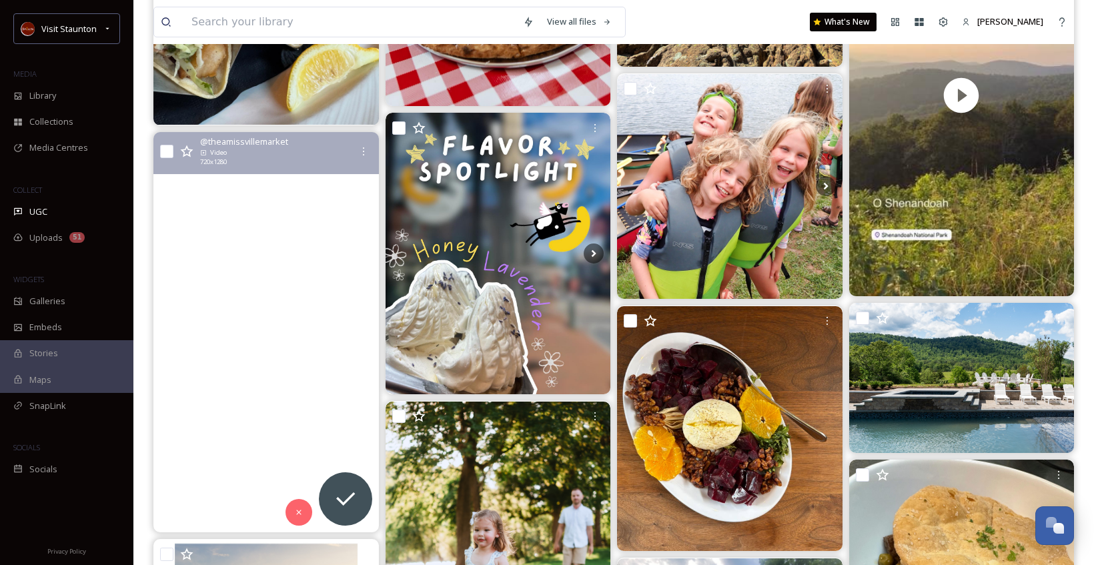
click at [281, 227] on video "A little peek 👀 of theamissvillemarket We are so thrilled that both locals and …" at bounding box center [265, 332] width 225 height 401
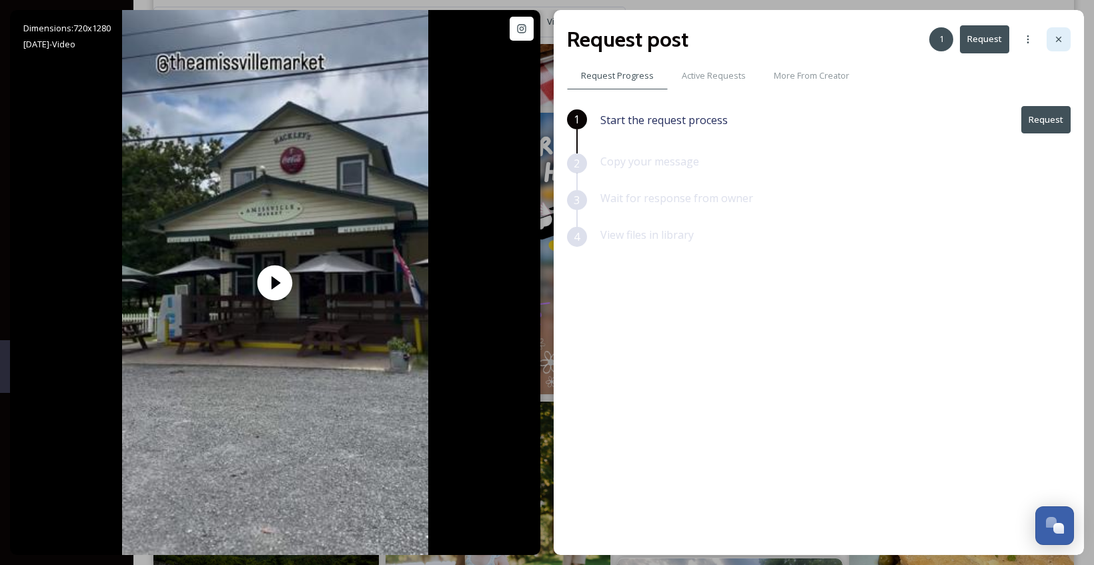
drag, startPoint x: 325, startPoint y: 173, endPoint x: 1050, endPoint y: 39, distance: 737.2
click at [1050, 39] on div at bounding box center [1058, 39] width 24 height 24
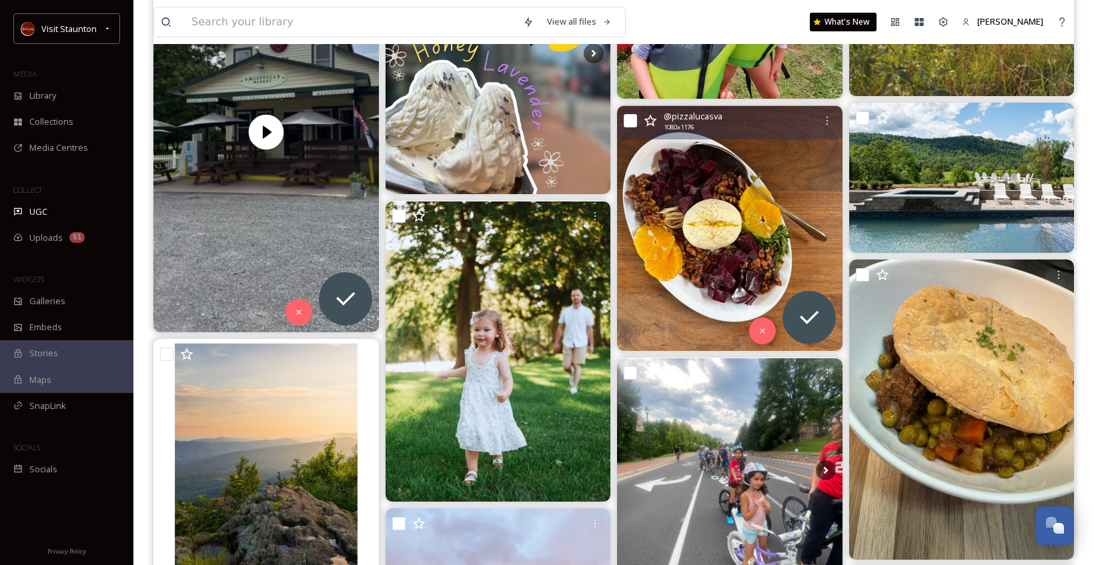
scroll to position [6202, 0]
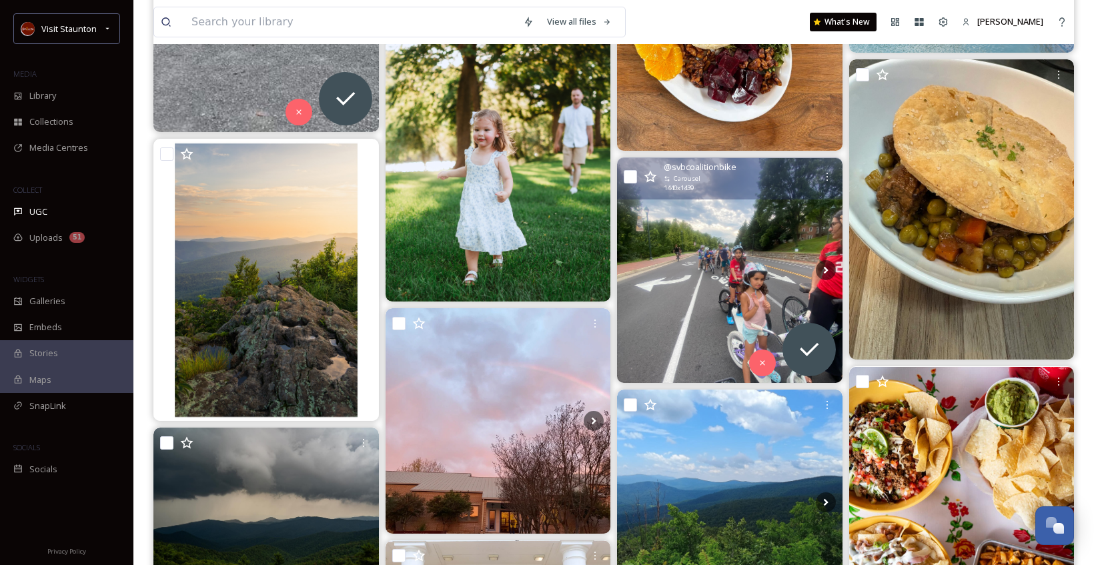
click at [728, 207] on img at bounding box center [729, 270] width 225 height 225
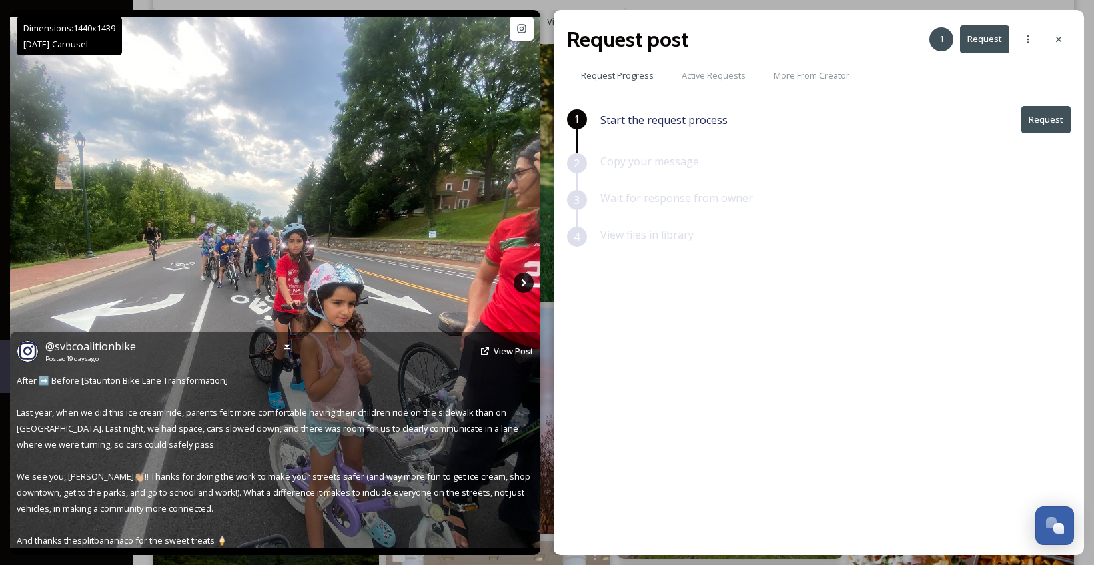
click at [523, 282] on icon at bounding box center [524, 283] width 20 height 20
click at [27, 282] on icon at bounding box center [27, 283] width 20 height 20
click at [519, 31] on icon at bounding box center [521, 28] width 11 height 11
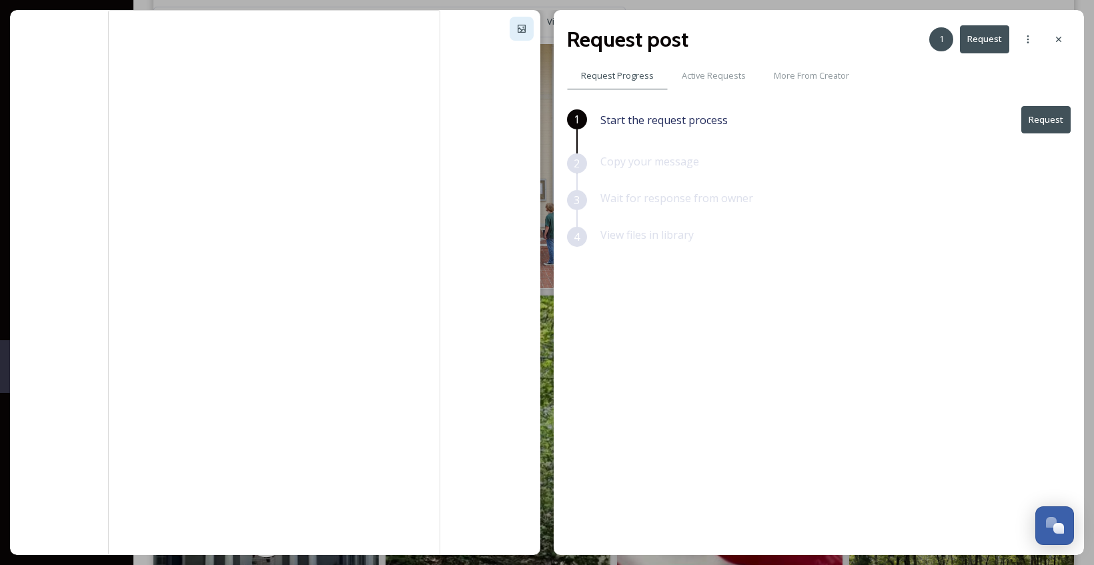
scroll to position [6669, 0]
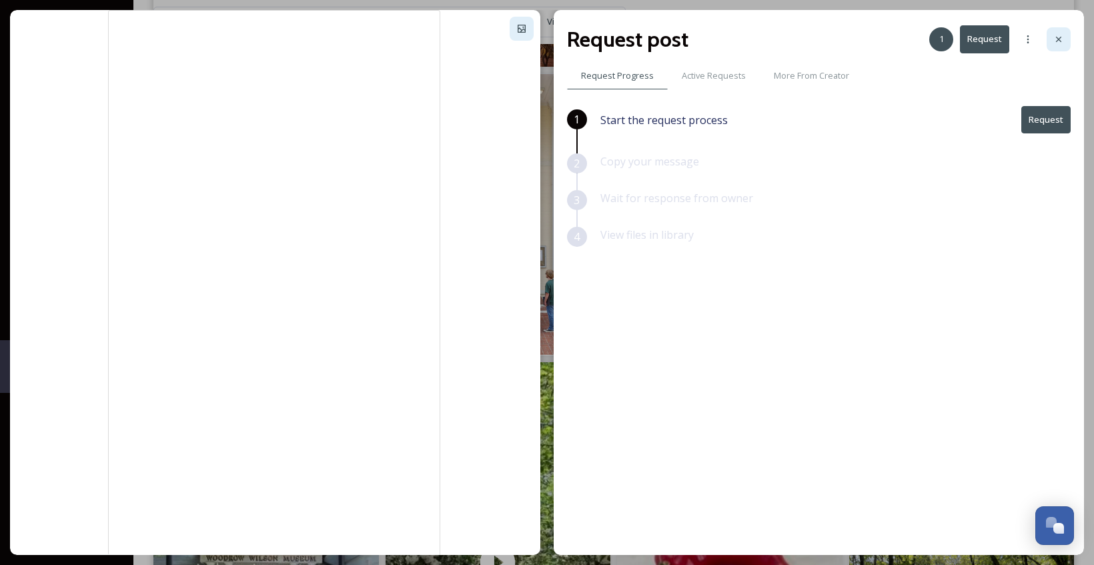
click at [1061, 41] on icon at bounding box center [1058, 39] width 11 height 11
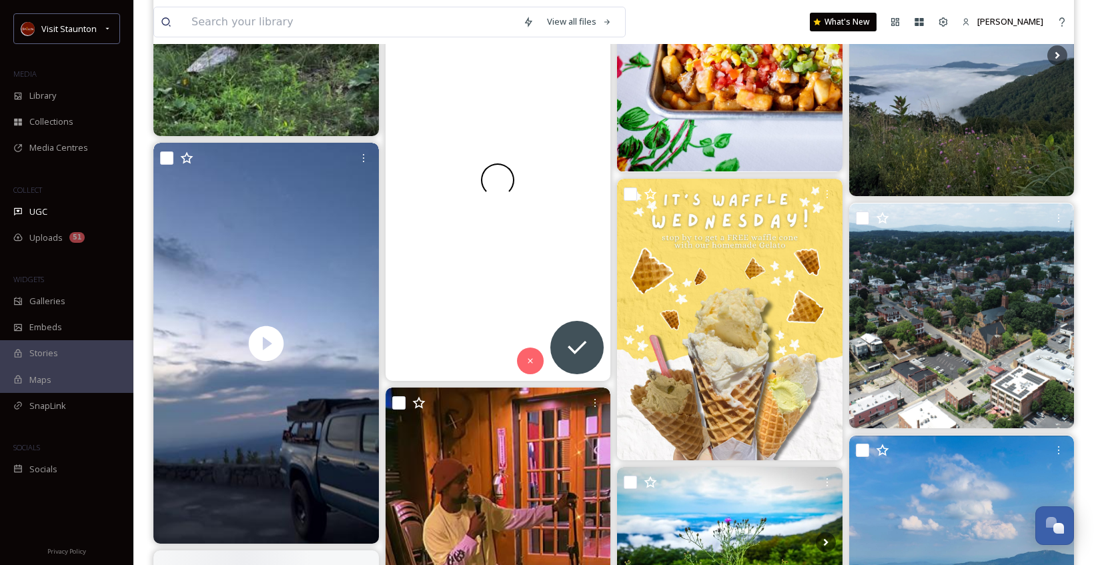
scroll to position [7870, 0]
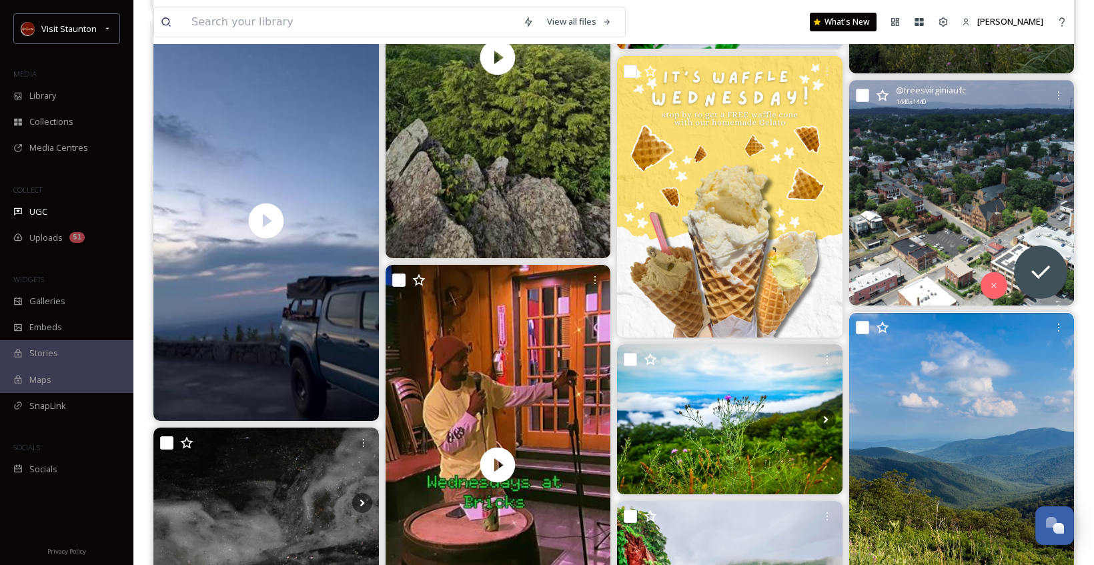
click at [931, 175] on img at bounding box center [961, 193] width 225 height 225
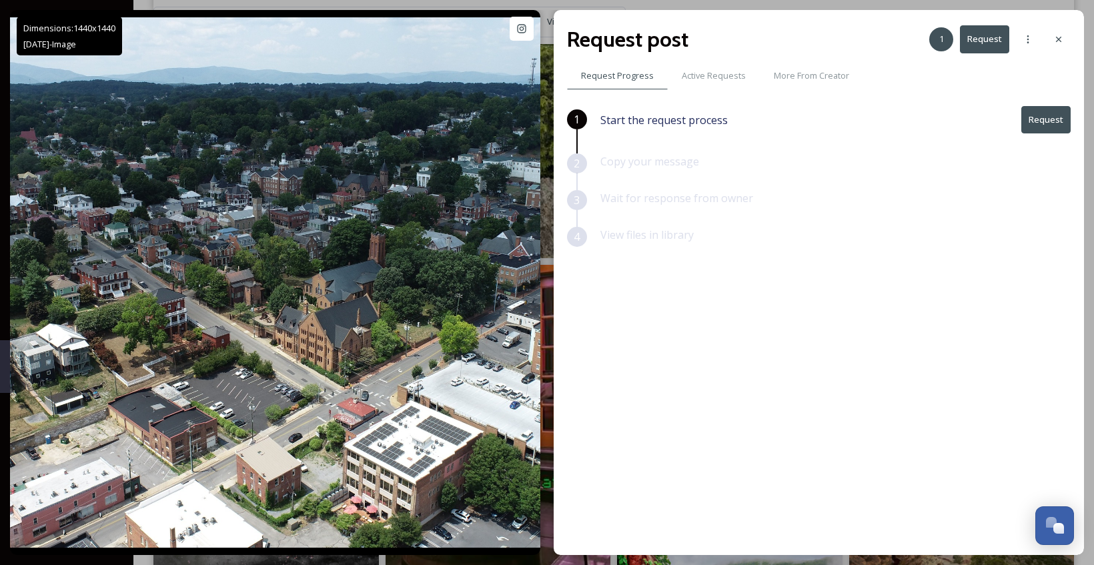
click at [1043, 45] on div "Request post 1 Request" at bounding box center [819, 39] width 504 height 32
click at [1053, 39] on icon at bounding box center [1058, 39] width 11 height 11
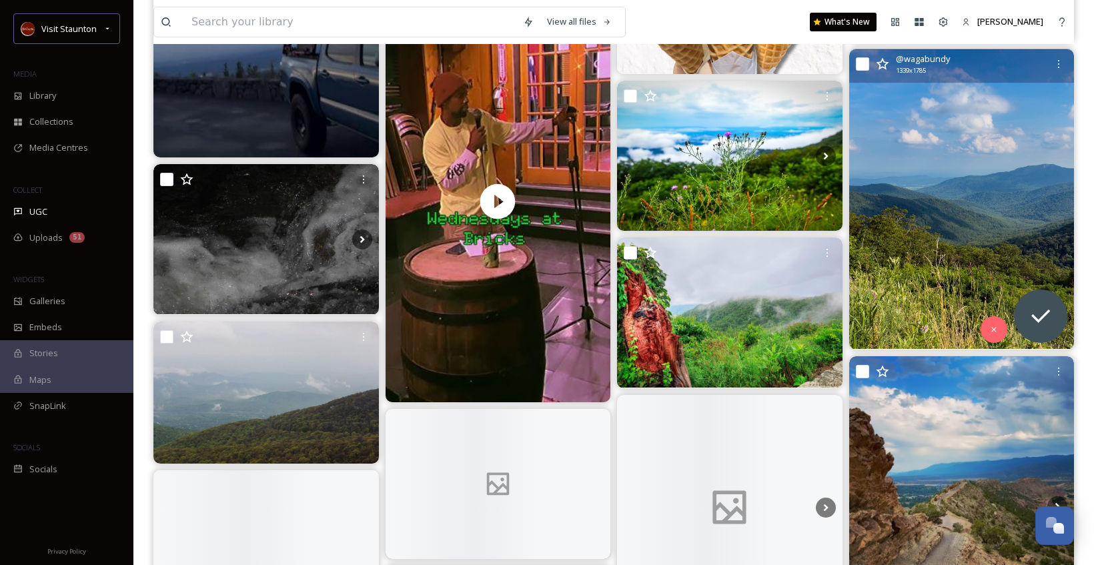
scroll to position [8136, 0]
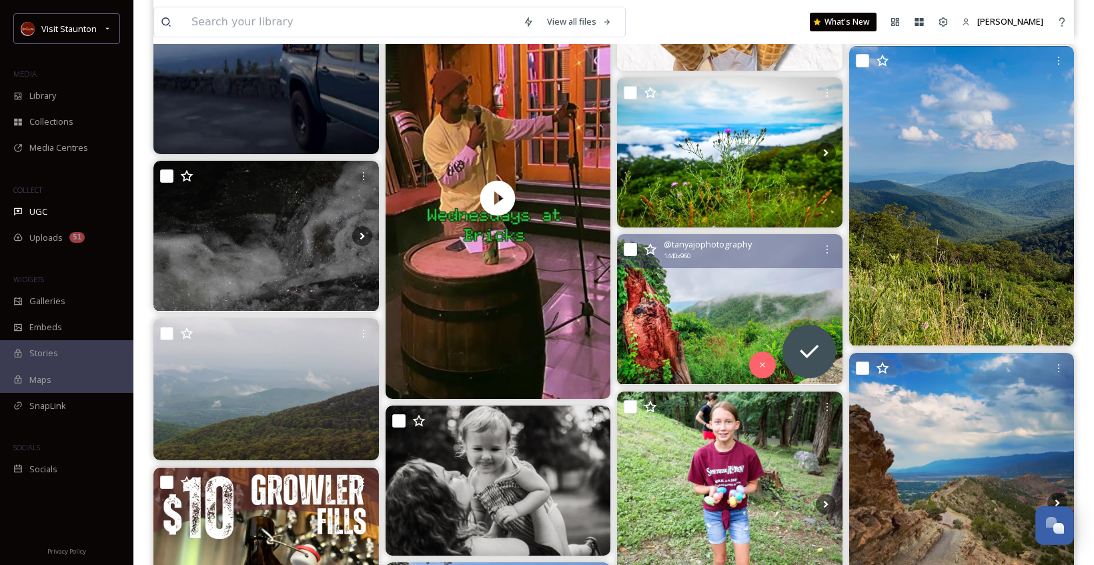
click at [768, 292] on img at bounding box center [729, 309] width 225 height 150
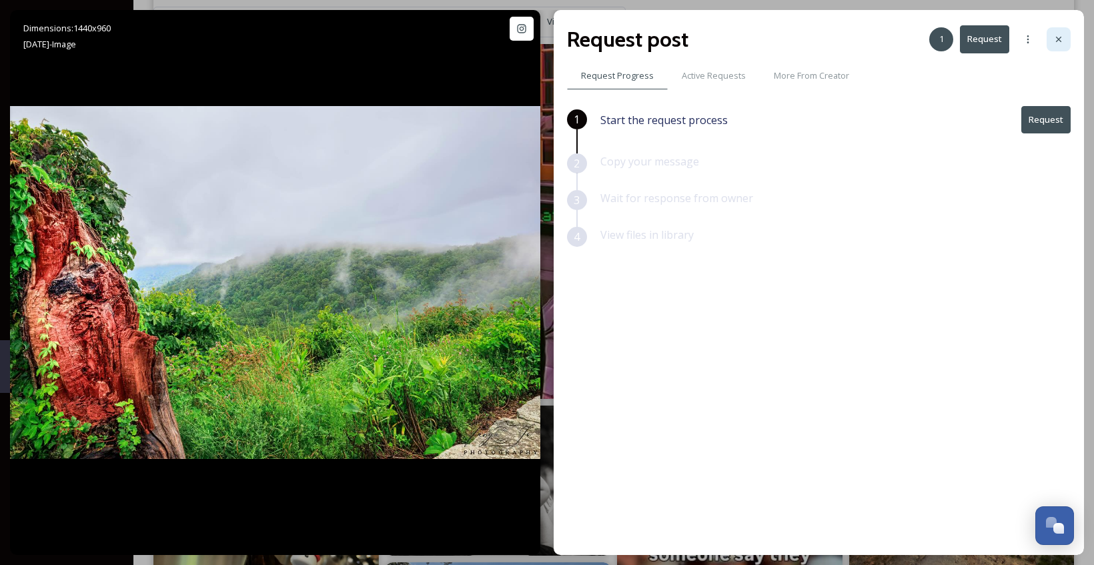
click at [1058, 45] on div at bounding box center [1058, 39] width 24 height 24
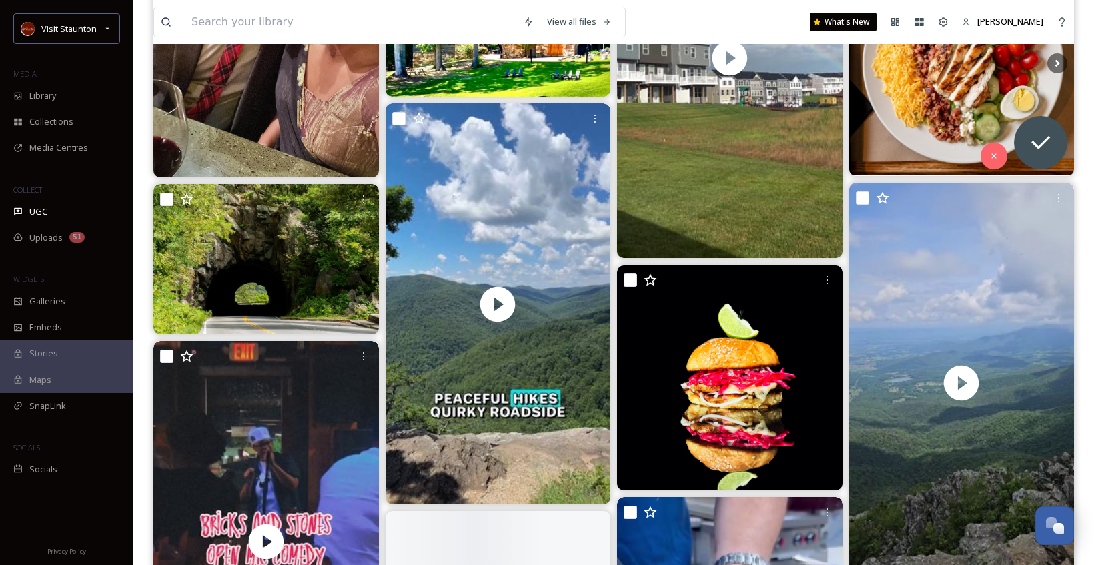
scroll to position [9337, 0]
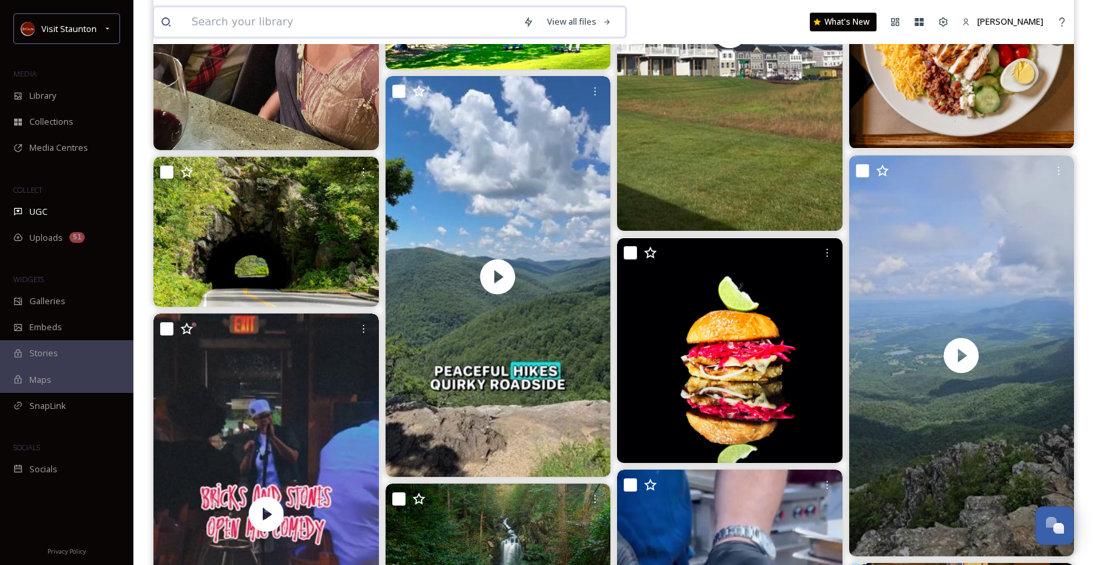
click at [379, 26] on input at bounding box center [350, 21] width 331 height 29
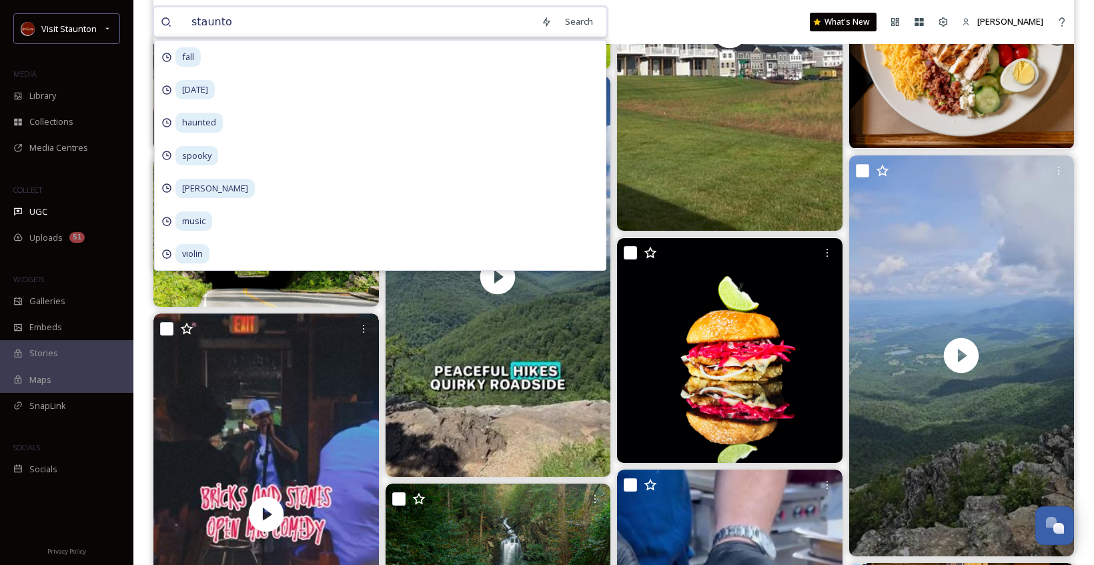
type input "staunton"
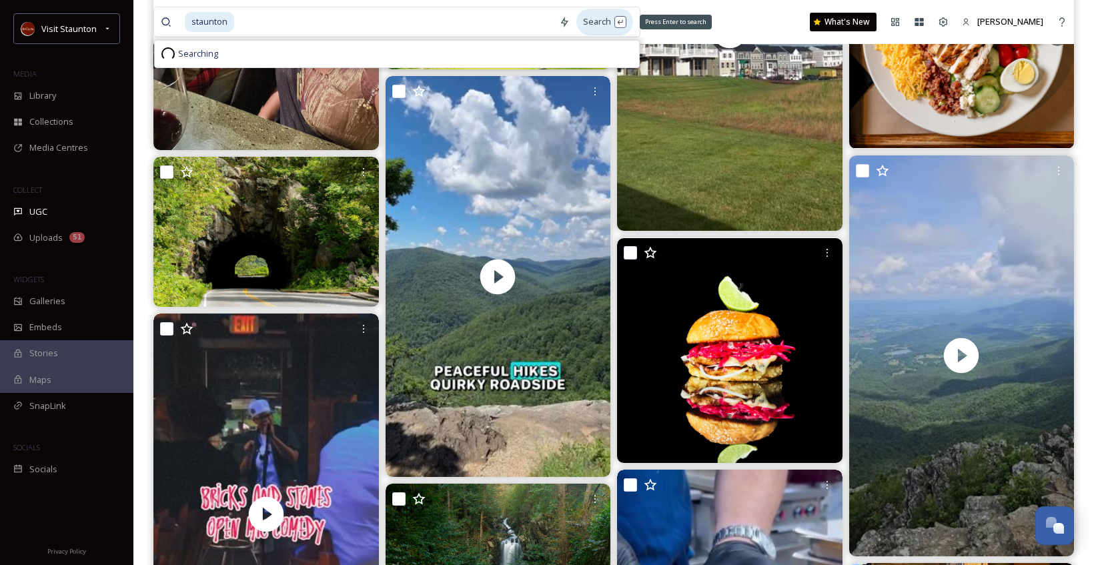
click at [588, 17] on div "Search Press Enter to search" at bounding box center [604, 22] width 57 height 26
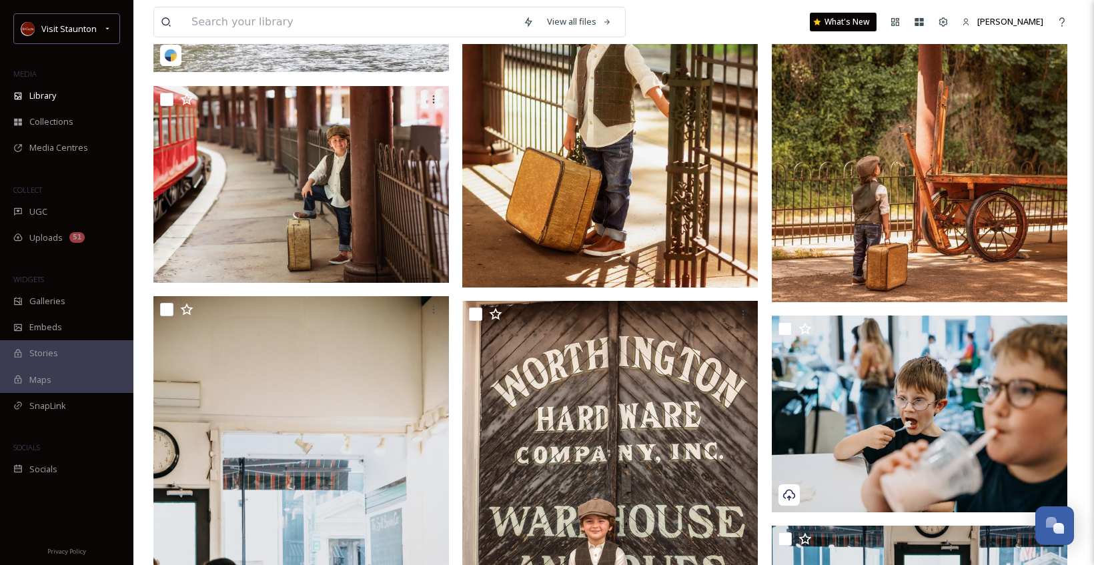
scroll to position [467, 0]
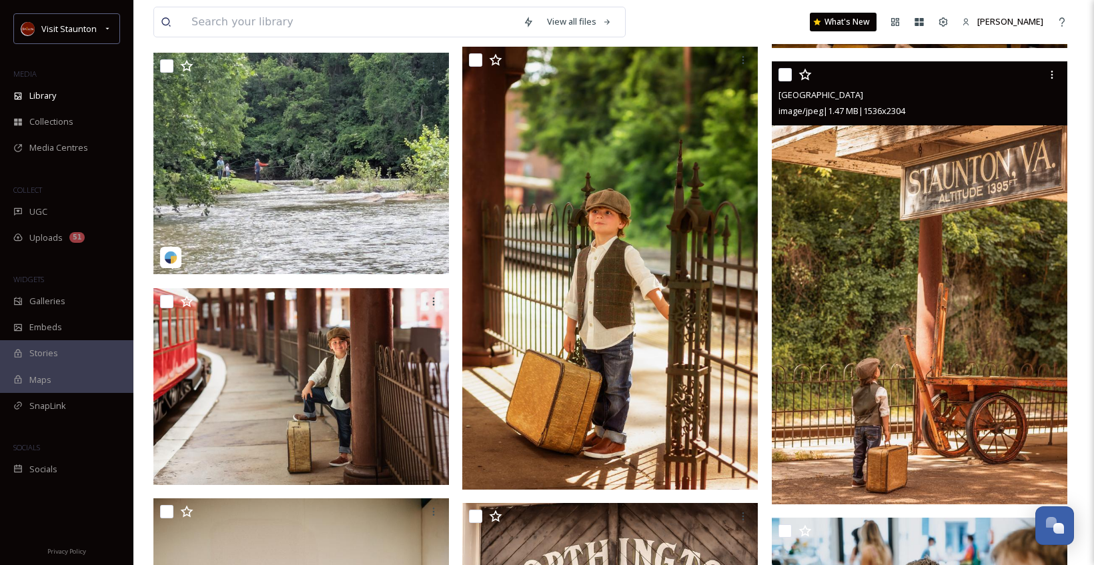
click at [820, 255] on img at bounding box center [919, 282] width 295 height 443
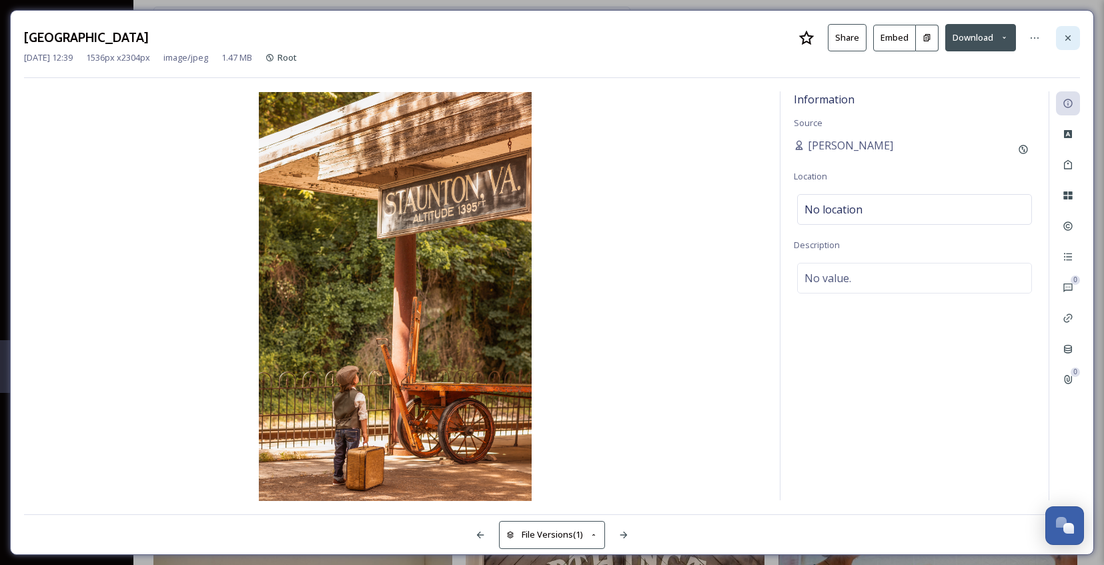
click at [1066, 41] on icon at bounding box center [1067, 38] width 11 height 11
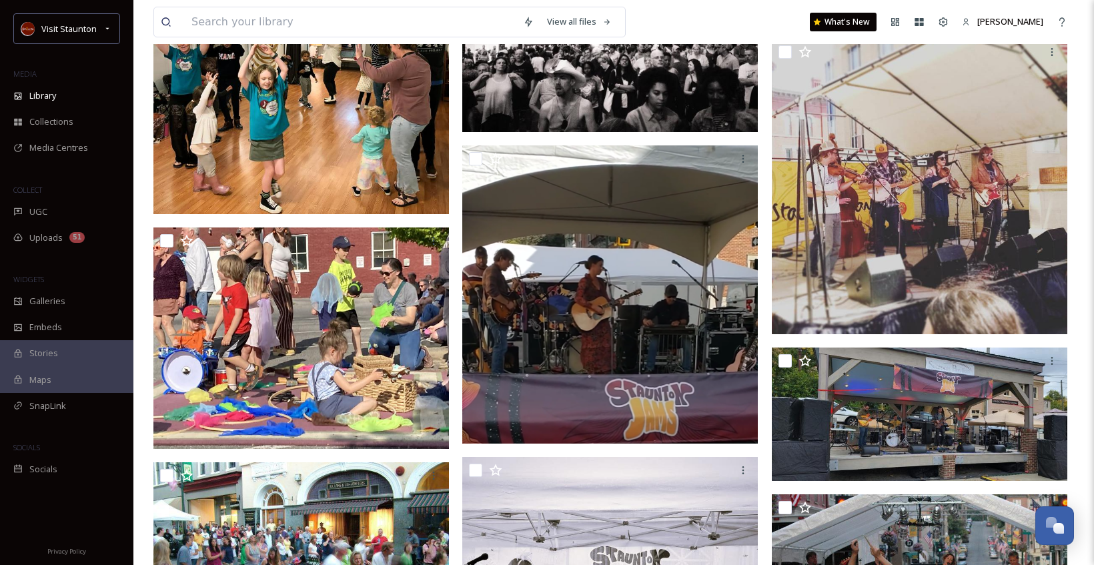
scroll to position [4468, 0]
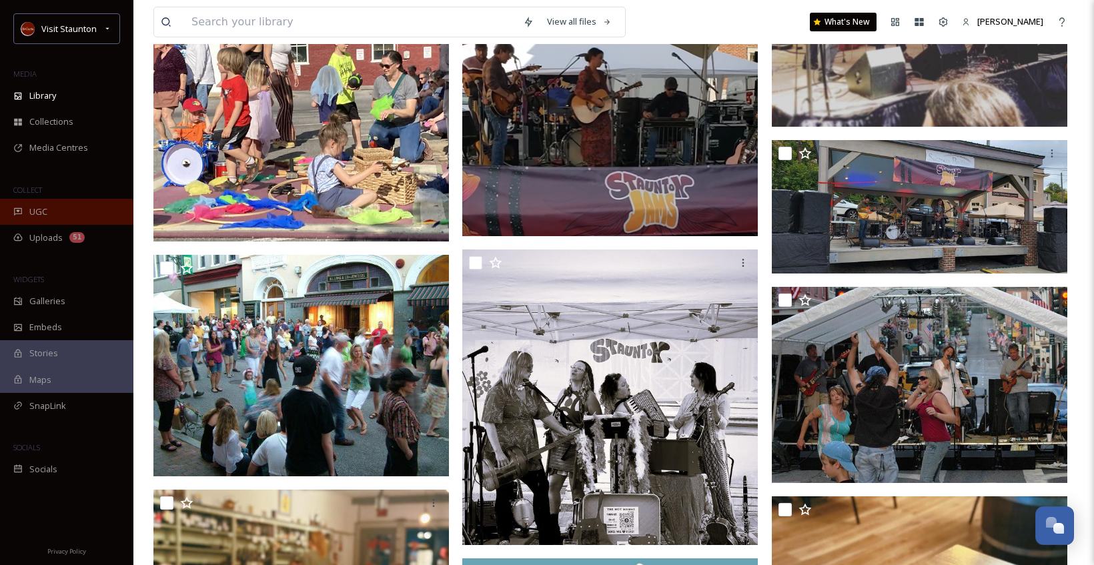
click at [57, 205] on div "UGC" at bounding box center [66, 212] width 133 height 26
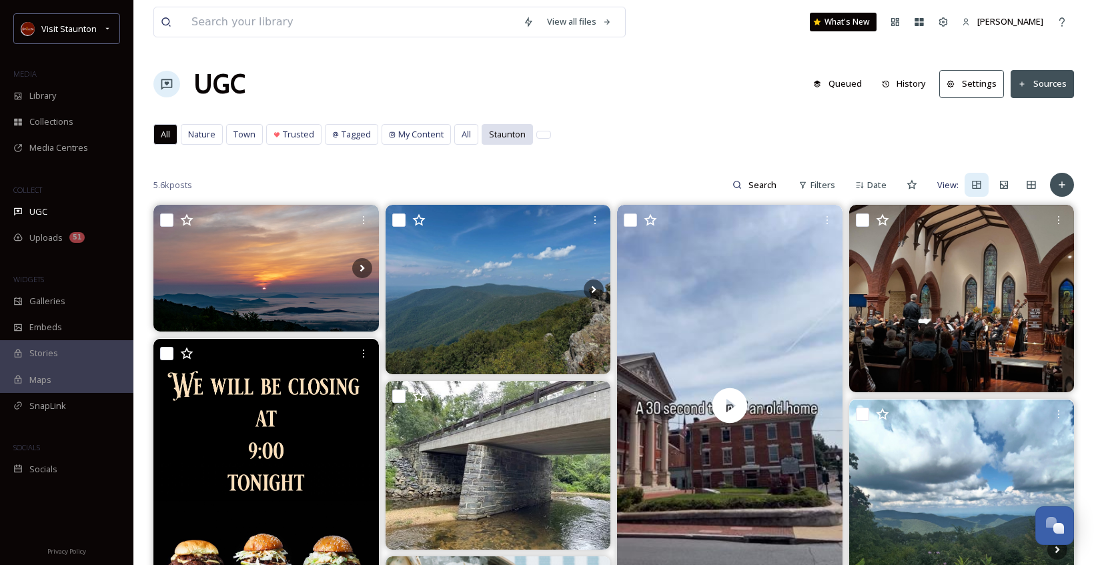
click at [512, 130] on span "Staunton" at bounding box center [507, 134] width 37 height 13
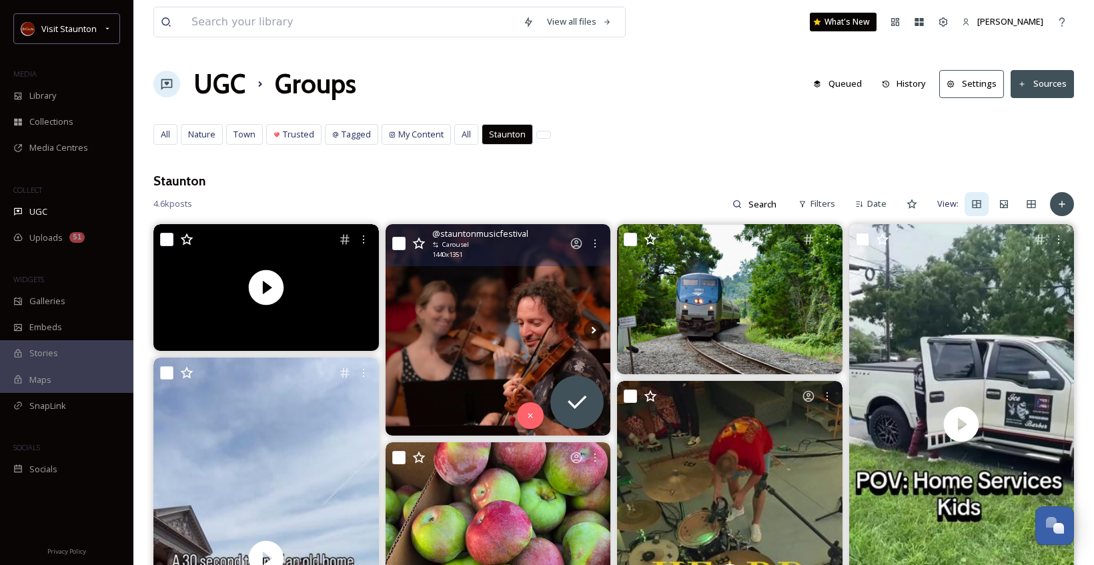
click at [473, 301] on img at bounding box center [497, 329] width 225 height 211
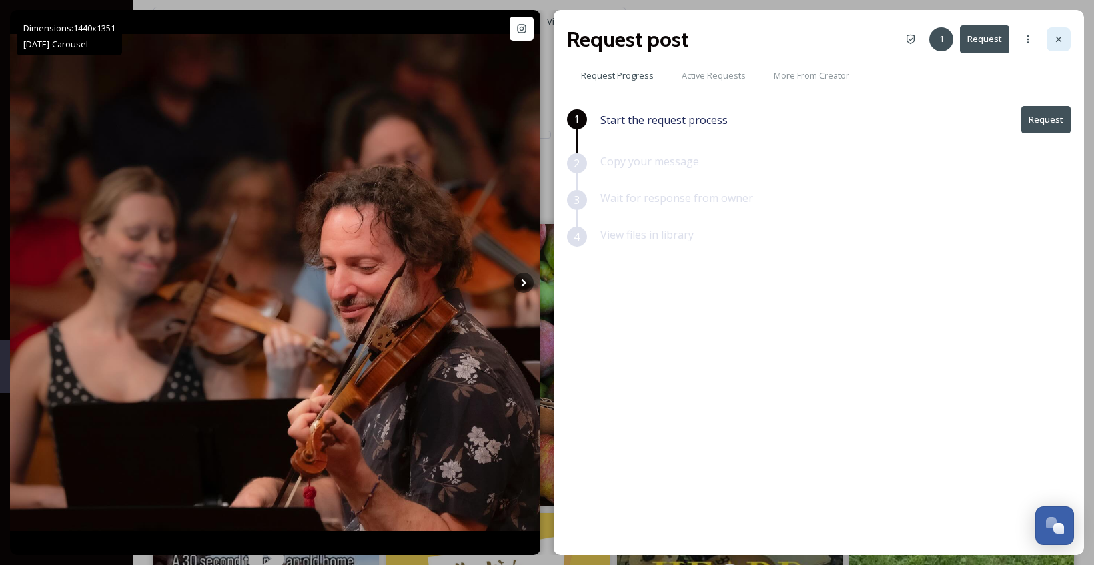
click at [1054, 41] on icon at bounding box center [1058, 39] width 11 height 11
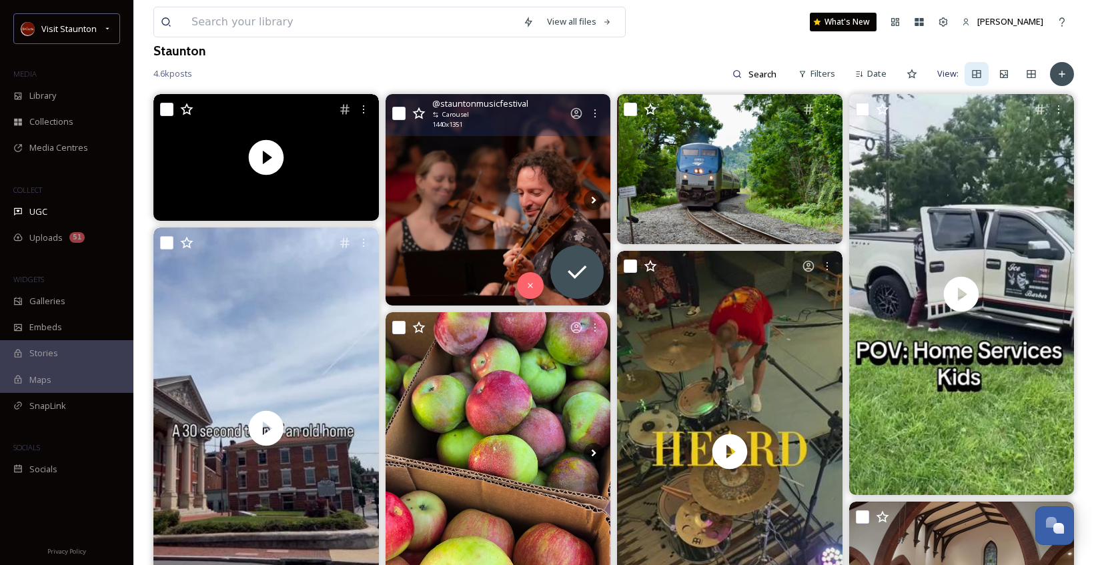
scroll to position [267, 0]
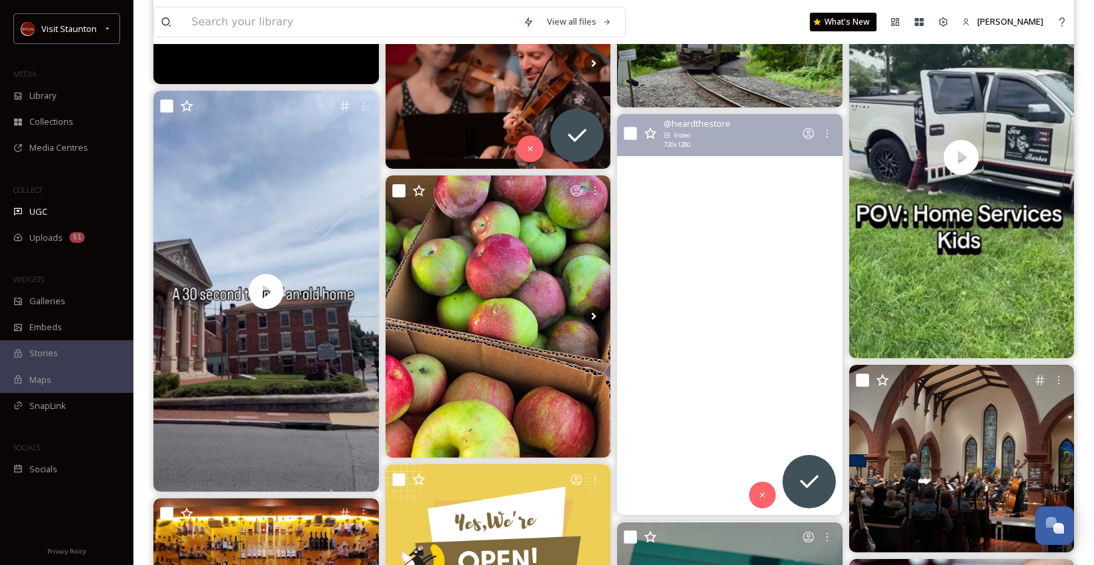
click at [748, 220] on video "Been Busy 🏃‍♂️\a\a📍16 S New Street, Staunton, Virginia 24401" at bounding box center [729, 314] width 225 height 401
